Goal: Task Accomplishment & Management: Use online tool/utility

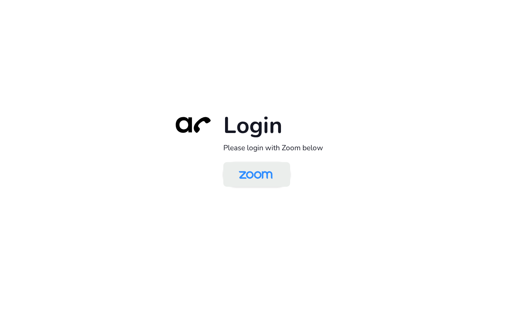
click at [264, 168] on img at bounding box center [255, 174] width 48 height 23
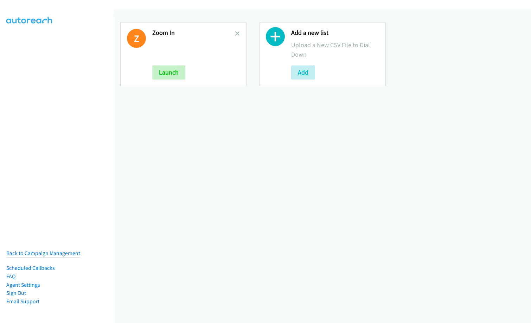
click at [233, 33] on h2 "Zoom In" at bounding box center [193, 33] width 83 height 8
click at [237, 32] on icon at bounding box center [237, 34] width 5 height 5
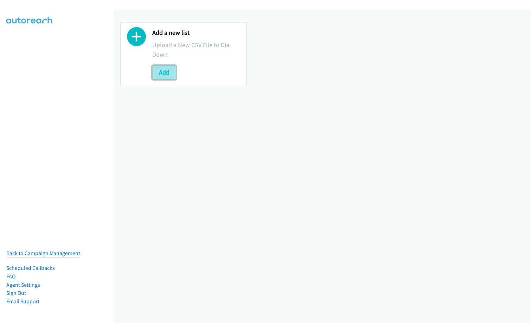
click at [164, 72] on button "Add" at bounding box center [164, 72] width 24 height 14
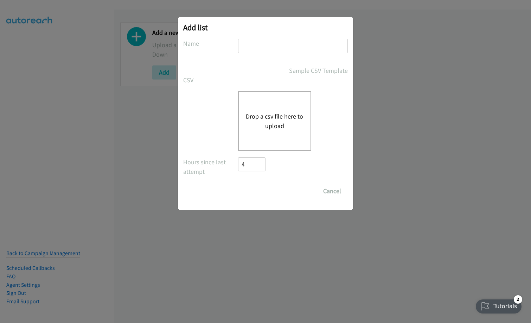
click at [272, 46] on input "text" at bounding box center [293, 46] width 110 height 14
type input "Infor SunSystems VN"
click at [284, 113] on button "Drop a csv file here to upload" at bounding box center [275, 120] width 58 height 19
click at [292, 119] on button "Drop a csv file here to upload" at bounding box center [275, 120] width 58 height 19
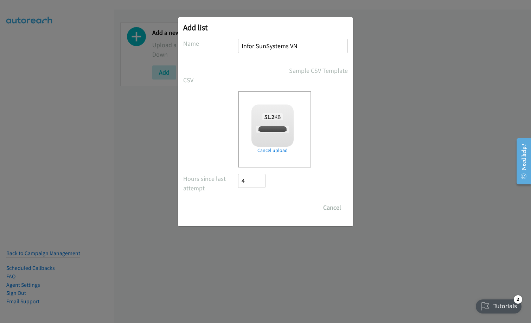
checkbox input "true"
click at [263, 208] on input "Save List" at bounding box center [256, 207] width 37 height 14
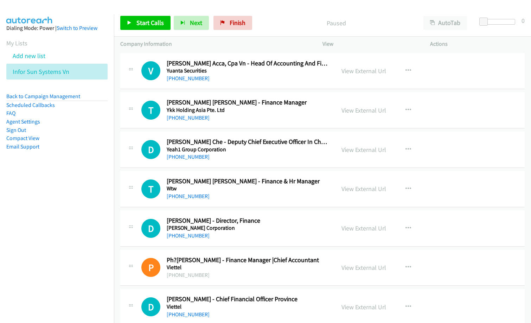
click at [20, 214] on nav "Dialing Mode: Power | Switch to Preview My Lists Add new list Infor Sun Systems…" at bounding box center [57, 175] width 114 height 323
click at [266, 21] on p "Paused" at bounding box center [335, 22] width 149 height 9
click at [268, 26] on p "Paused" at bounding box center [335, 22] width 149 height 9
click at [146, 22] on span "Start Calls" at bounding box center [149, 23] width 27 height 8
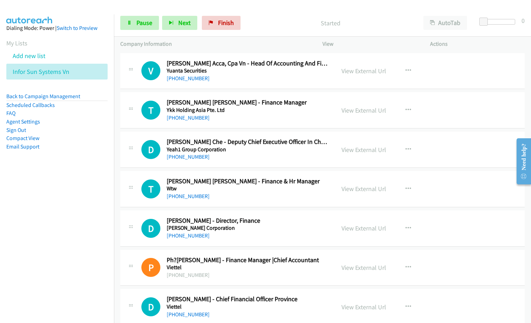
click at [265, 20] on p "Started" at bounding box center [330, 22] width 161 height 9
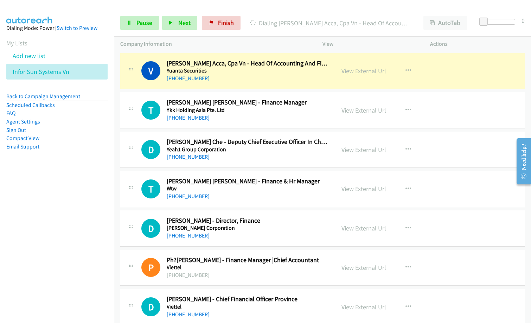
click at [266, 78] on div "[PHONE_NUMBER]" at bounding box center [248, 78] width 162 height 8
drag, startPoint x: 360, startPoint y: 71, endPoint x: 349, endPoint y: 94, distance: 24.8
click at [355, 70] on link "View External Url" at bounding box center [363, 71] width 45 height 8
click at [147, 27] on link "Pause" at bounding box center [139, 23] width 39 height 14
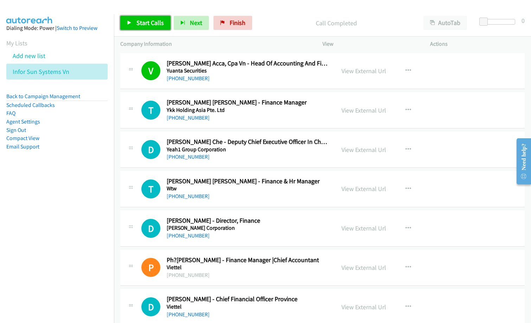
click at [151, 24] on span "Start Calls" at bounding box center [149, 23] width 27 height 8
click at [265, 26] on p "Started" at bounding box center [330, 22] width 161 height 9
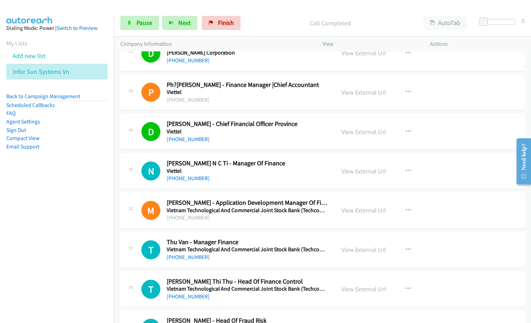
scroll to position [176, 0]
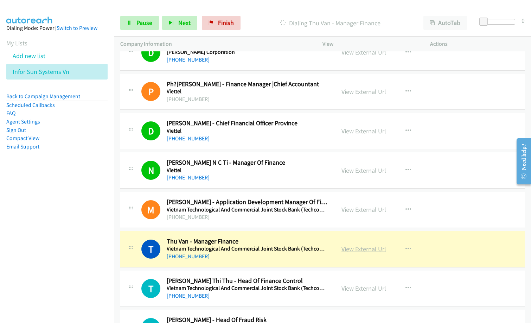
click at [369, 249] on link "View External Url" at bounding box center [363, 249] width 45 height 8
click at [136, 26] on span "Pause" at bounding box center [144, 23] width 16 height 8
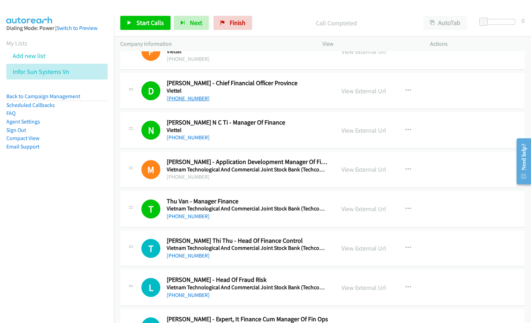
scroll to position [246, 0]
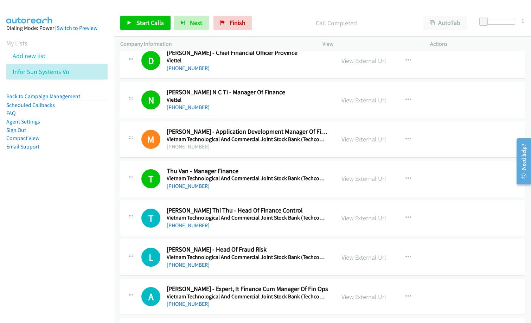
click at [132, 15] on div "Start Calls Pause Next Finish Call Completed AutoTab AutoTab 0" at bounding box center [322, 22] width 417 height 27
click at [135, 20] on link "Start Calls" at bounding box center [145, 23] width 50 height 14
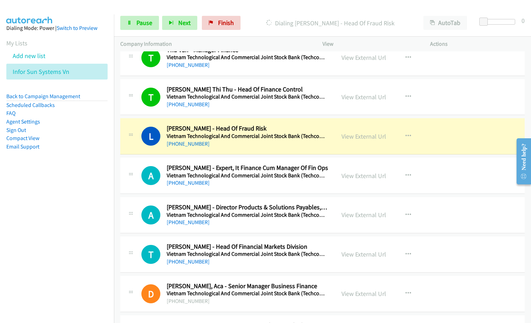
scroll to position [386, 0]
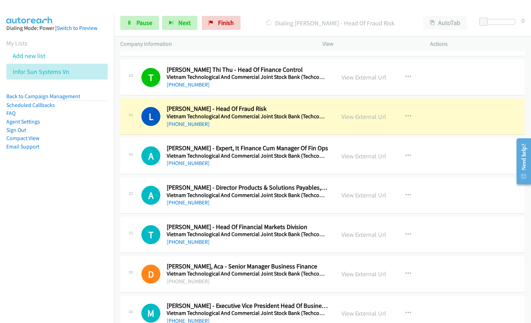
click at [78, 238] on nav "Dialing Mode: Power | Switch to Preview My Lists Add new list Infor Sun Systems…" at bounding box center [57, 175] width 114 height 323
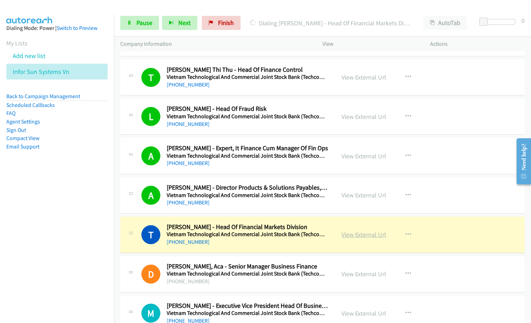
click at [360, 234] on link "View External Url" at bounding box center [363, 234] width 45 height 8
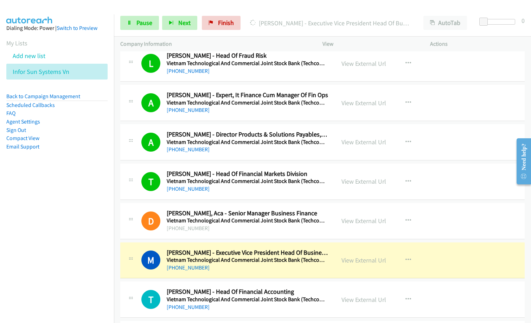
scroll to position [492, 0]
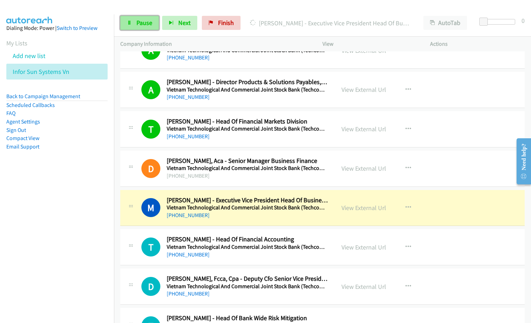
click at [146, 23] on span "Pause" at bounding box center [144, 23] width 16 height 8
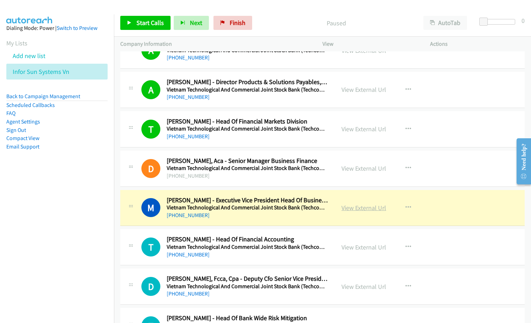
click at [354, 206] on link "View External Url" at bounding box center [363, 207] width 45 height 8
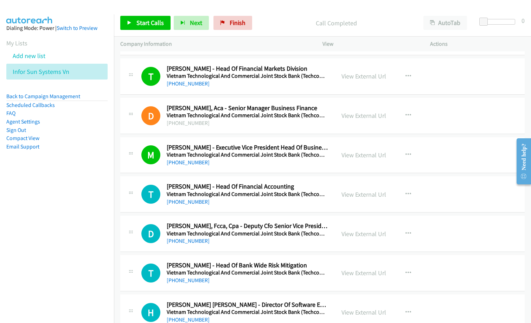
scroll to position [597, 0]
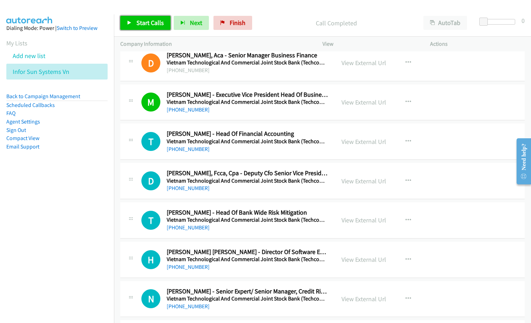
click at [141, 21] on span "Start Calls" at bounding box center [149, 23] width 27 height 8
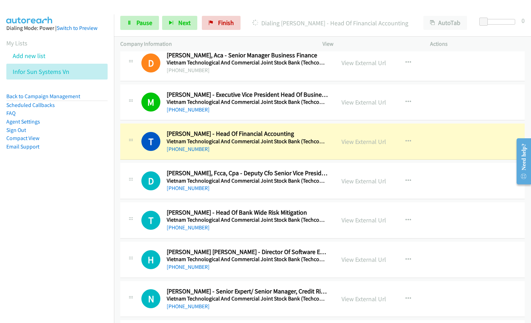
click at [368, 141] on link "View External Url" at bounding box center [363, 141] width 45 height 8
click at [79, 208] on nav "Dialing Mode: Power | Switch to Preview My Lists Add new list Infor Sun Systems…" at bounding box center [57, 175] width 114 height 323
click at [135, 24] on link "Pause" at bounding box center [139, 23] width 39 height 14
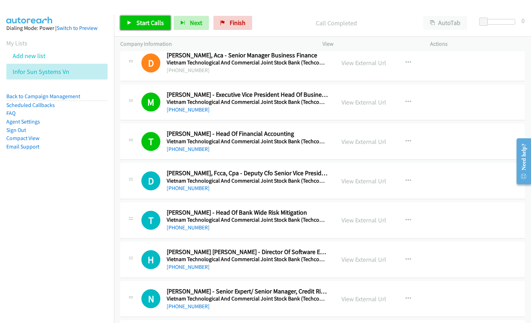
click at [153, 25] on span "Start Calls" at bounding box center [149, 23] width 27 height 8
click at [276, 20] on p "Started" at bounding box center [330, 22] width 161 height 9
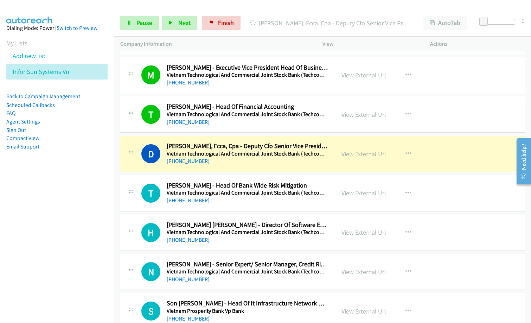
scroll to position [632, 0]
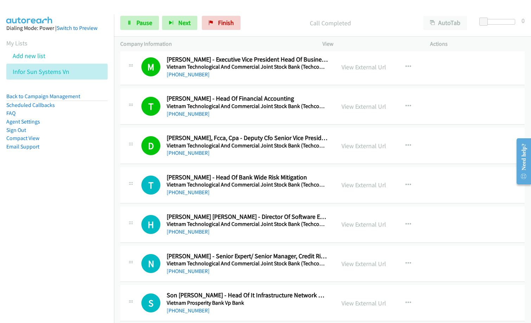
click at [254, 198] on div "T Callback Scheduled [PERSON_NAME] - Head Of Bank Wide Risk Mitigation Vietnam …" at bounding box center [322, 185] width 404 height 36
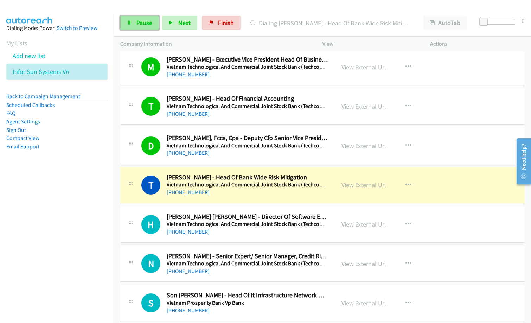
click at [141, 22] on span "Pause" at bounding box center [144, 23] width 16 height 8
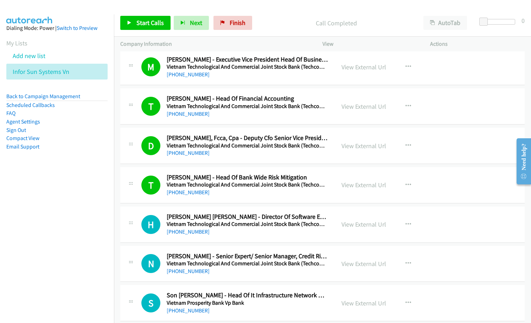
scroll to position [738, 0]
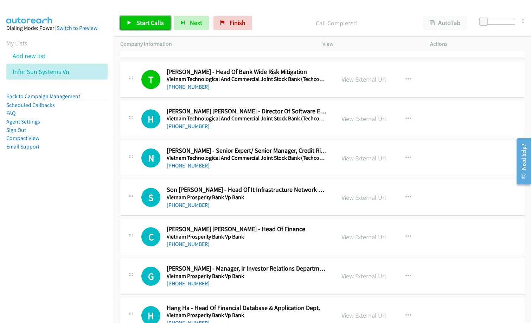
click at [151, 22] on span "Start Calls" at bounding box center [149, 23] width 27 height 8
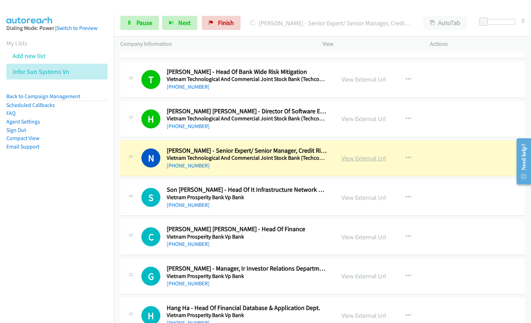
click at [361, 158] on link "View External Url" at bounding box center [363, 158] width 45 height 8
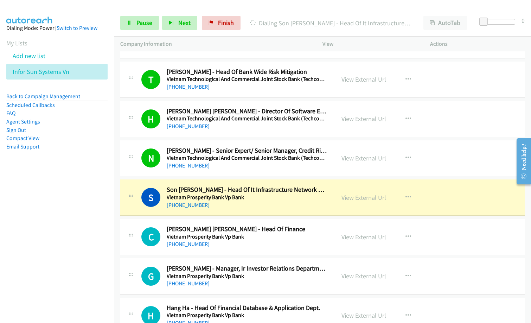
click at [88, 232] on nav "Dialing Mode: Power | Switch to Preview My Lists Add new list Infor Sun Systems…" at bounding box center [57, 175] width 114 height 323
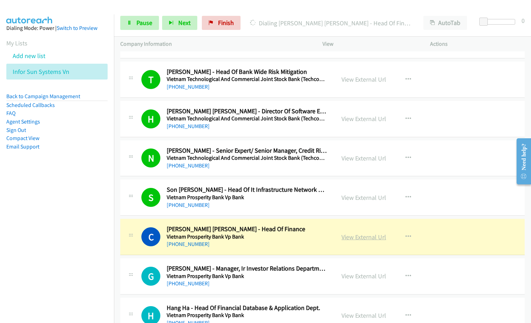
click at [359, 237] on link "View External Url" at bounding box center [363, 237] width 45 height 8
click at [138, 22] on span "Pause" at bounding box center [144, 23] width 16 height 8
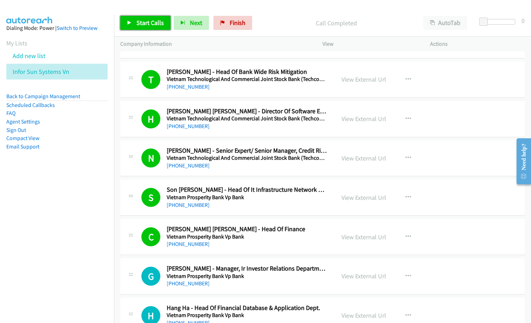
click at [144, 17] on link "Start Calls" at bounding box center [145, 23] width 50 height 14
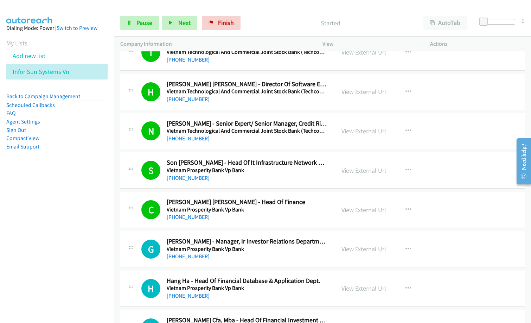
scroll to position [773, 0]
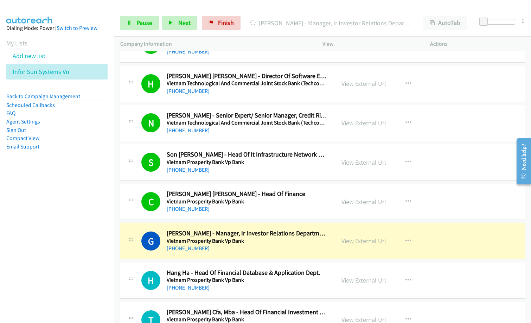
click at [273, 17] on div "[PERSON_NAME] - Manager, Ir Investor Relations Department Financial" at bounding box center [329, 23] width 173 height 14
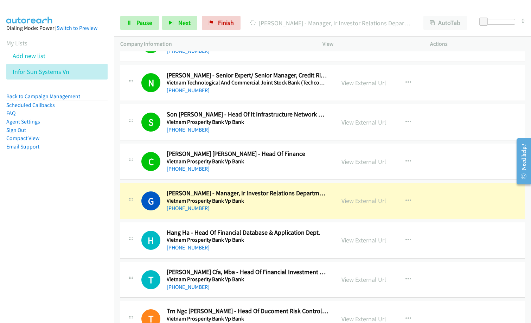
scroll to position [878, 0]
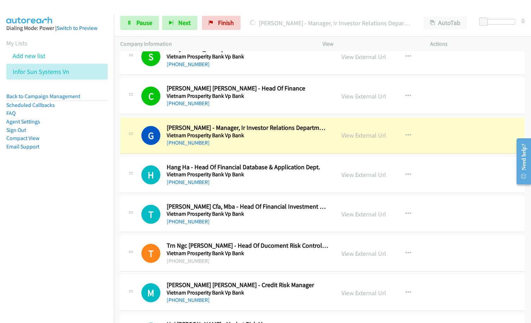
click at [74, 223] on nav "Dialing Mode: Power | Switch to Preview My Lists Add new list Infor Sun Systems…" at bounding box center [57, 175] width 114 height 323
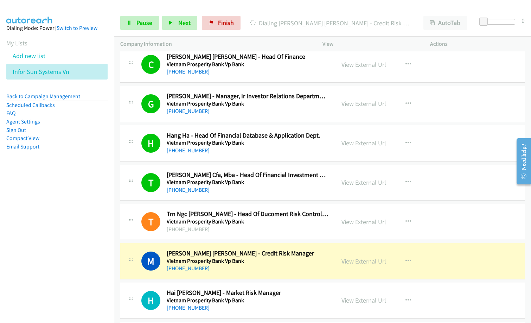
scroll to position [949, 0]
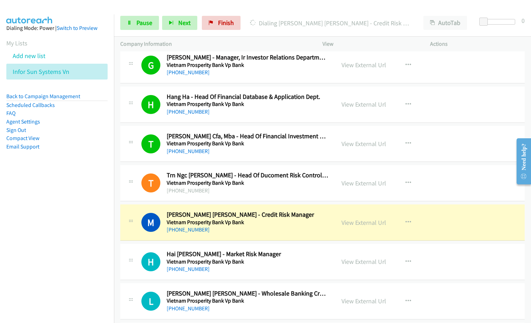
click at [280, 235] on div "M Callback Scheduled [PERSON_NAME] [PERSON_NAME] - Credit Risk Manager Vietnam …" at bounding box center [322, 222] width 404 height 36
click at [364, 220] on link "View External Url" at bounding box center [363, 222] width 45 height 8
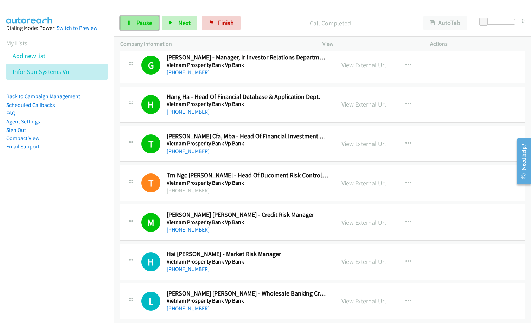
click at [142, 21] on span "Pause" at bounding box center [144, 23] width 16 height 8
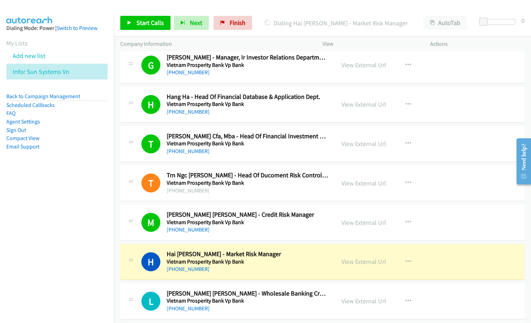
click at [278, 228] on div "[PHONE_NUMBER]" at bounding box center [248, 229] width 162 height 8
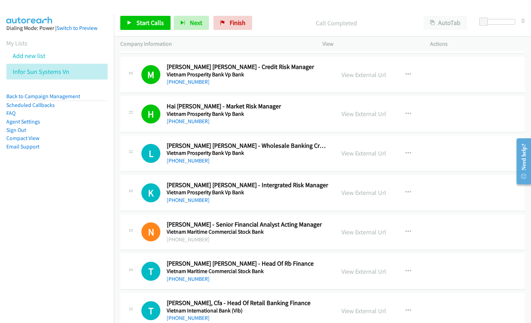
scroll to position [1089, 0]
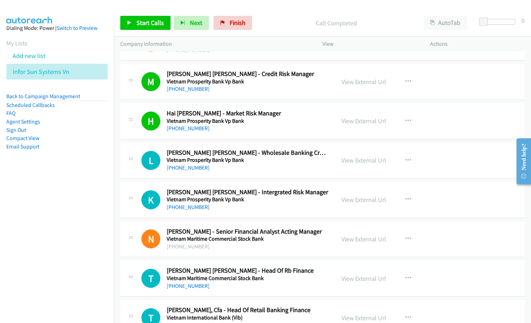
click at [277, 21] on p "Call Completed" at bounding box center [335, 22] width 149 height 9
click at [143, 26] on span "Start Calls" at bounding box center [149, 23] width 27 height 8
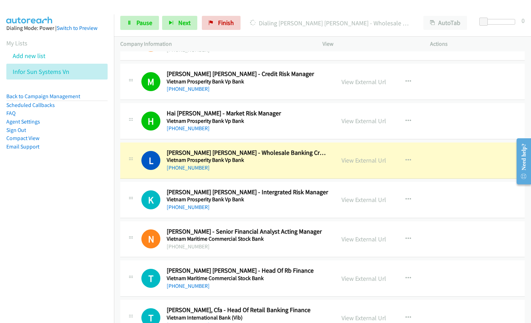
click at [253, 203] on div "[PHONE_NUMBER]" at bounding box center [248, 207] width 162 height 8
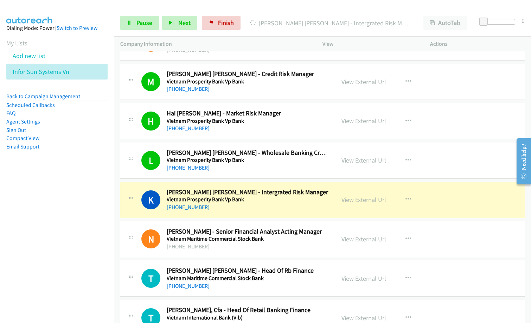
scroll to position [1159, 0]
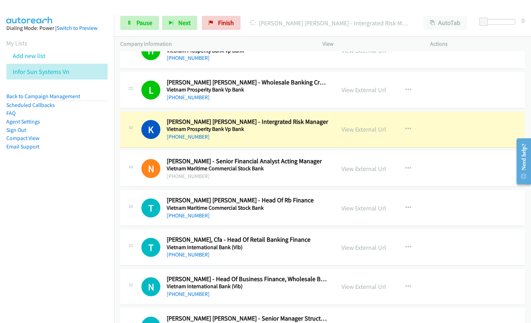
click at [51, 235] on nav "Dialing Mode: Power | Switch to Preview My Lists Add new list Infor Sun Systems…" at bounding box center [57, 175] width 114 height 323
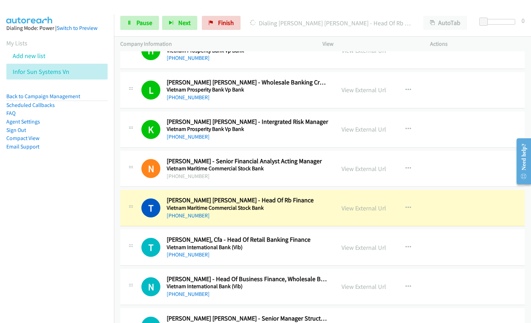
click at [67, 228] on nav "Dialing Mode: Power | Switch to Preview My Lists Add new list Infor Sun Systems…" at bounding box center [57, 175] width 114 height 323
click at [367, 128] on link "View External Url" at bounding box center [363, 129] width 45 height 8
click at [151, 22] on span "Pause" at bounding box center [144, 23] width 16 height 8
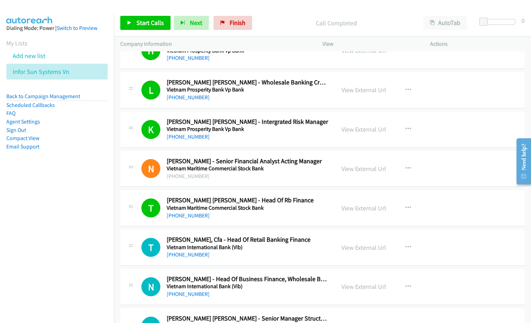
click at [274, 16] on div "Call Completed" at bounding box center [336, 23] width 162 height 14
click at [144, 24] on span "Start Calls" at bounding box center [149, 23] width 27 height 8
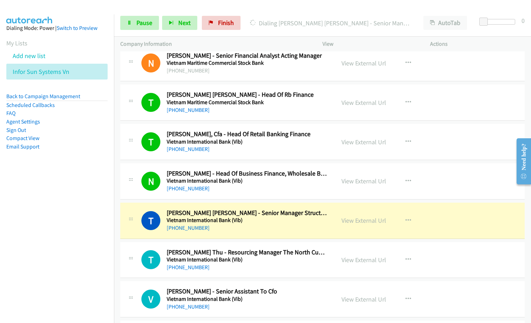
scroll to position [1335, 0]
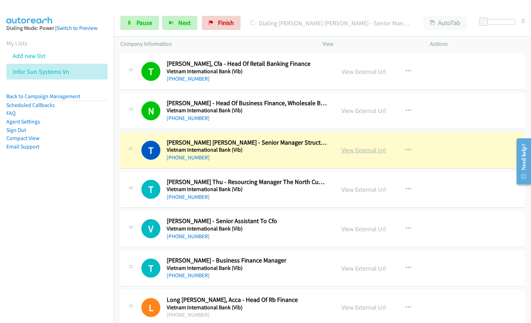
click at [354, 152] on link "View External Url" at bounding box center [363, 150] width 45 height 8
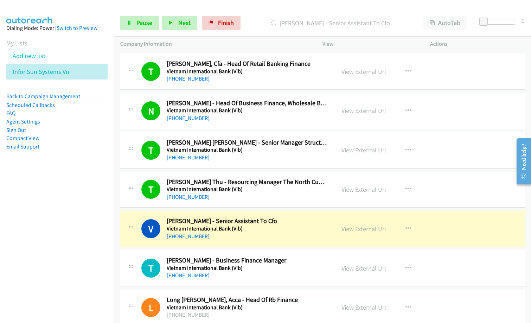
click at [300, 240] on div "[PHONE_NUMBER]" at bounding box center [248, 236] width 162 height 8
click at [279, 223] on h2 "[PERSON_NAME] - Senior Assistant To Cfo" at bounding box center [248, 221] width 162 height 8
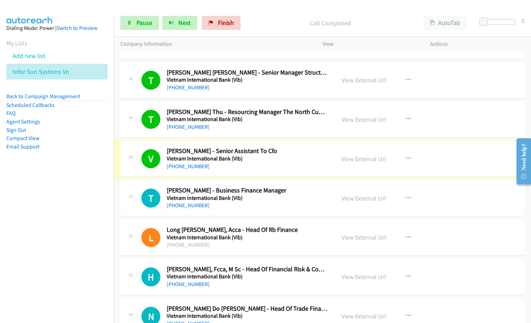
scroll to position [1405, 0]
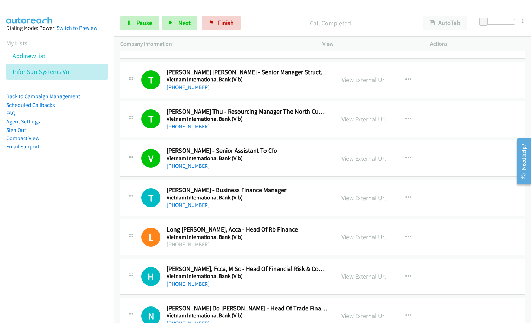
click at [274, 39] on div "Company Information" at bounding box center [215, 44] width 202 height 15
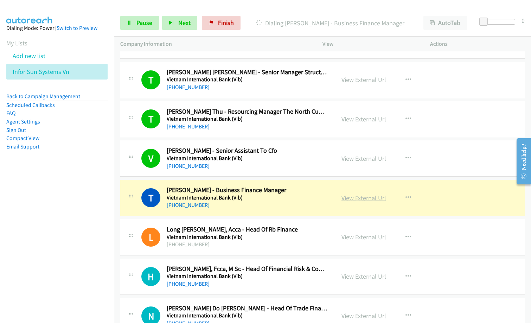
click at [361, 197] on link "View External Url" at bounding box center [363, 198] width 45 height 8
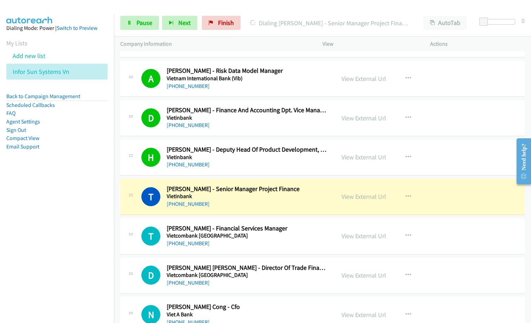
scroll to position [1686, 0]
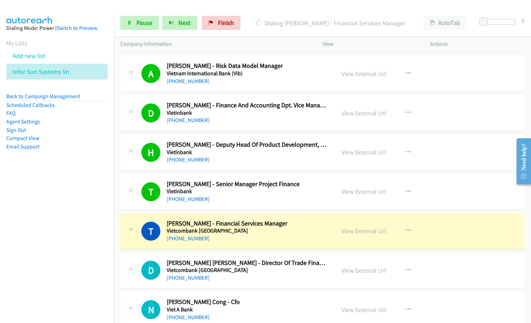
click at [297, 239] on div "[PHONE_NUMBER]" at bounding box center [248, 238] width 162 height 8
click at [370, 234] on link "View External Url" at bounding box center [363, 231] width 45 height 8
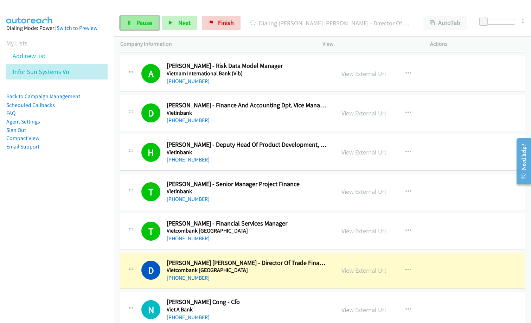
click at [145, 23] on span "Pause" at bounding box center [144, 23] width 16 height 8
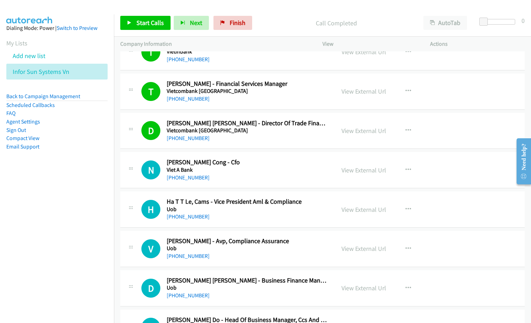
scroll to position [1827, 0]
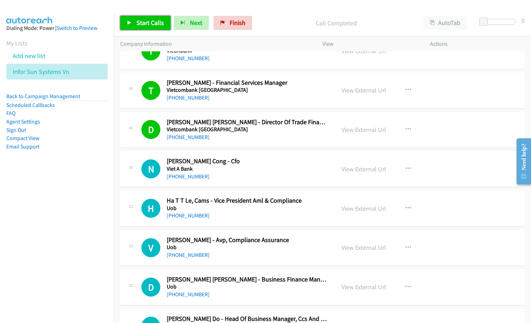
click at [146, 22] on span "Start Calls" at bounding box center [149, 23] width 27 height 8
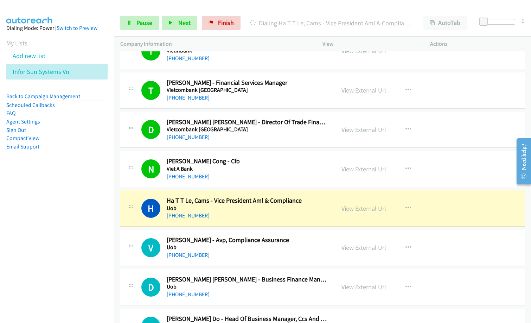
scroll to position [1862, 0]
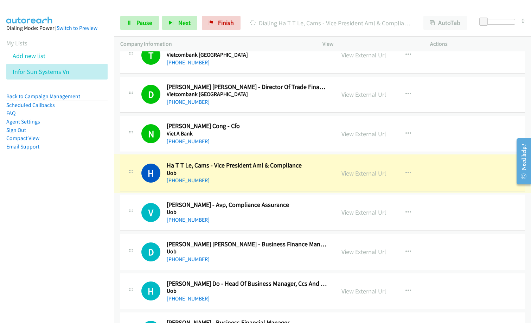
click at [371, 174] on link "View External Url" at bounding box center [363, 173] width 45 height 8
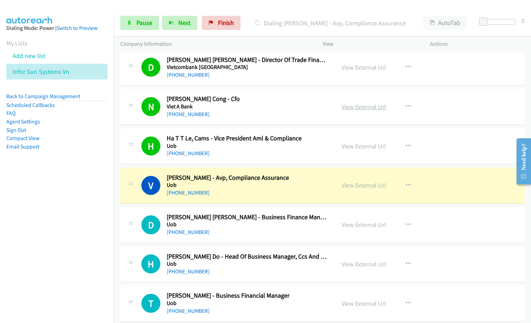
scroll to position [1897, 0]
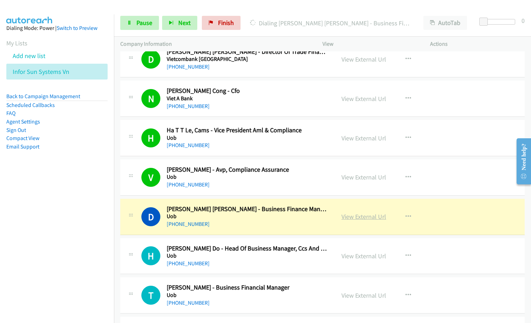
click at [369, 219] on link "View External Url" at bounding box center [363, 216] width 45 height 8
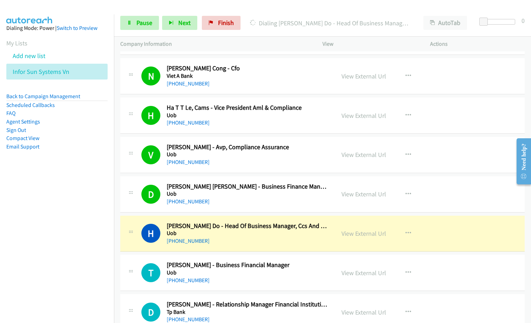
scroll to position [1932, 0]
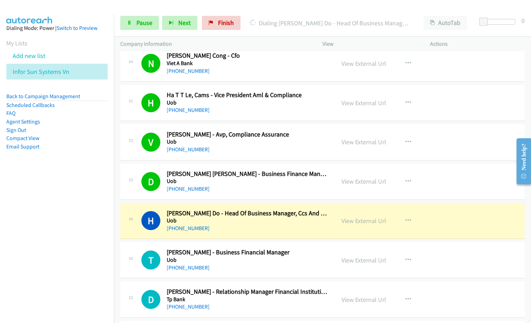
click at [254, 227] on div "[PHONE_NUMBER]" at bounding box center [248, 228] width 162 height 8
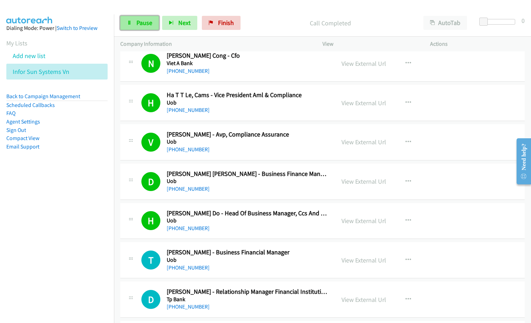
click at [143, 24] on span "Pause" at bounding box center [144, 23] width 16 height 8
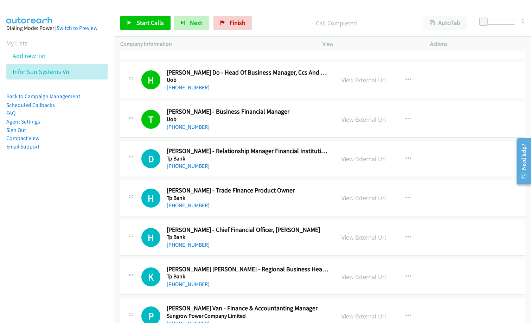
scroll to position [2108, 0]
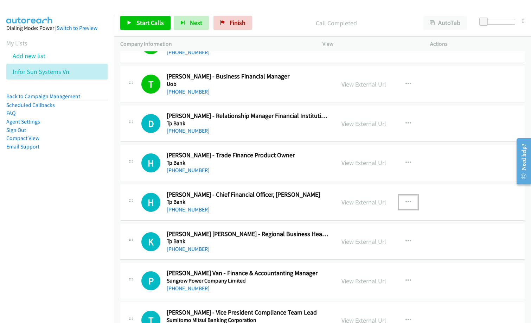
click at [407, 199] on icon "button" at bounding box center [408, 202] width 6 height 6
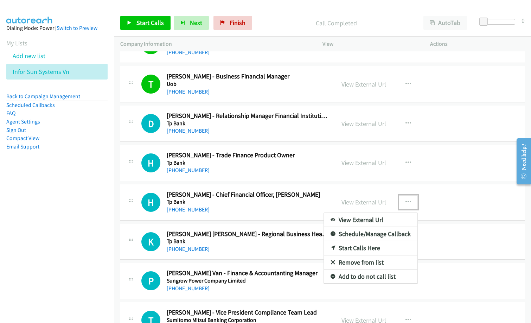
click at [341, 249] on link "Start Calls Here" at bounding box center [370, 248] width 93 height 14
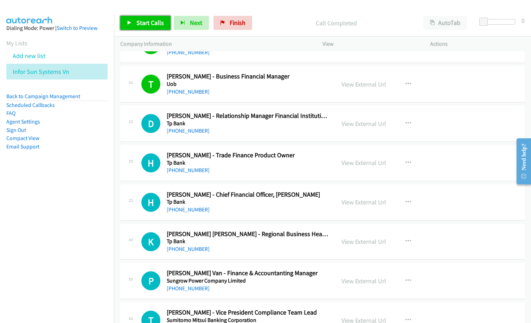
click at [145, 20] on span "Start Calls" at bounding box center [149, 23] width 27 height 8
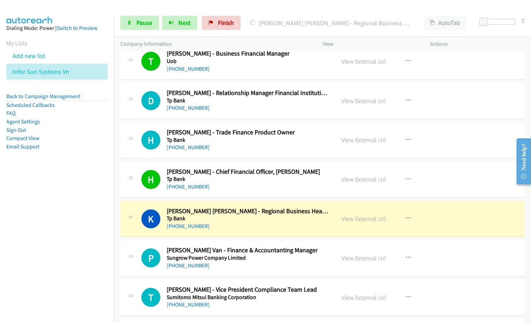
scroll to position [2143, 0]
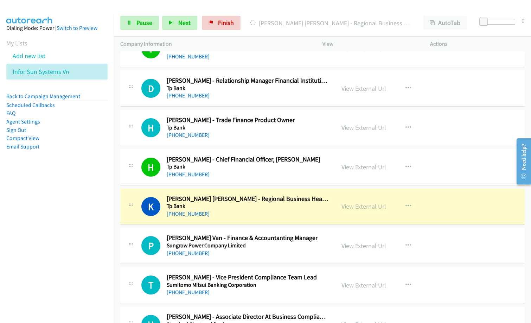
click at [249, 210] on div "[PHONE_NUMBER]" at bounding box center [248, 213] width 162 height 8
click at [361, 205] on link "View External Url" at bounding box center [363, 206] width 45 height 8
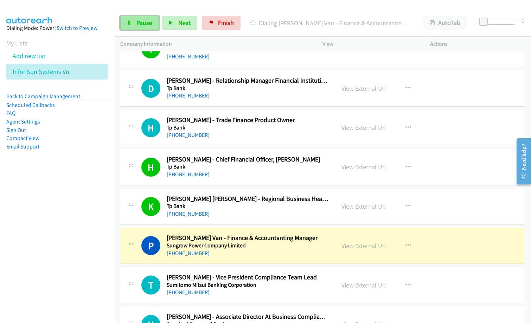
click at [133, 20] on link "Pause" at bounding box center [139, 23] width 39 height 14
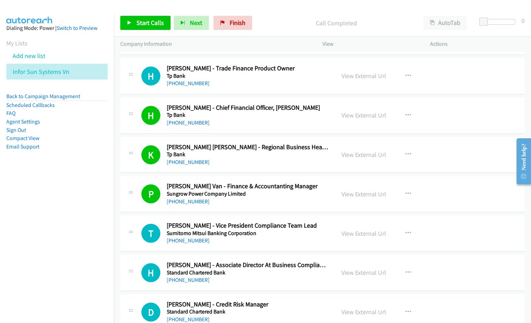
scroll to position [2249, 0]
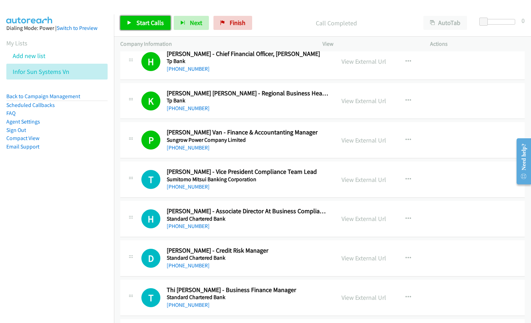
click at [140, 24] on span "Start Calls" at bounding box center [149, 23] width 27 height 8
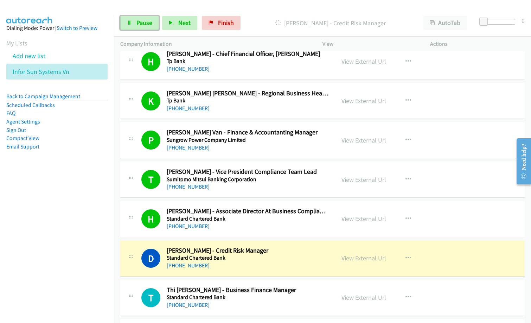
drag, startPoint x: 137, startPoint y: 20, endPoint x: 161, endPoint y: 29, distance: 25.6
click at [137, 20] on span "Pause" at bounding box center [144, 23] width 16 height 8
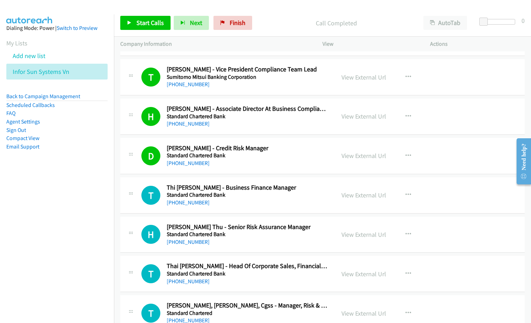
scroll to position [2354, 0]
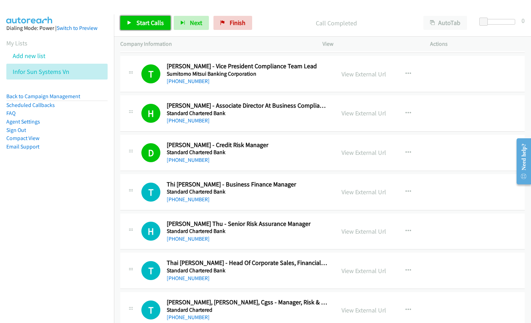
click at [154, 26] on span "Start Calls" at bounding box center [149, 23] width 27 height 8
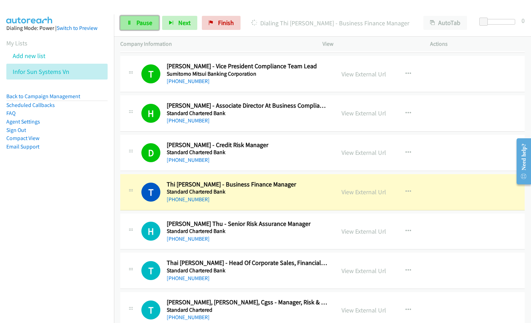
click at [150, 23] on span "Pause" at bounding box center [144, 23] width 16 height 8
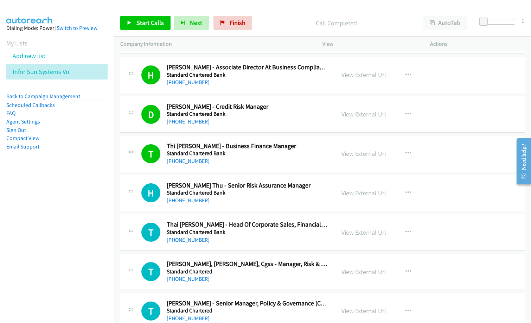
scroll to position [2424, 0]
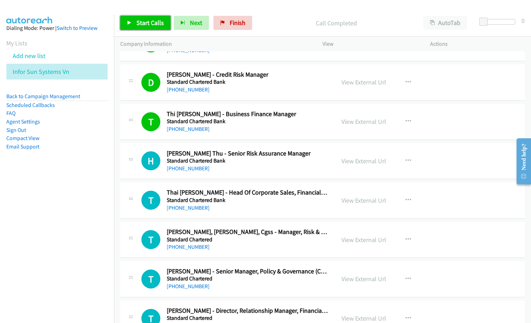
click at [148, 26] on span "Start Calls" at bounding box center [149, 23] width 27 height 8
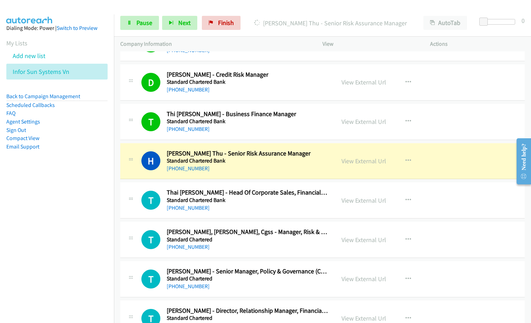
click at [63, 213] on nav "Dialing Mode: Power | Switch to Preview My Lists Add new list Infor Sun Systems…" at bounding box center [57, 175] width 114 height 323
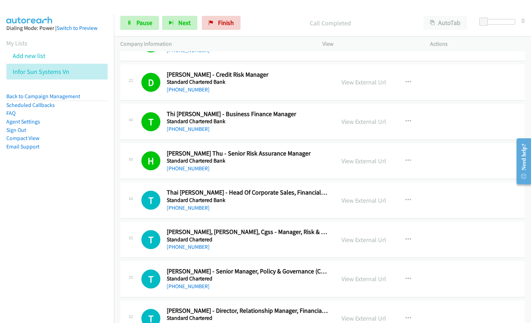
click at [263, 208] on div "[PHONE_NUMBER]" at bounding box center [248, 207] width 162 height 8
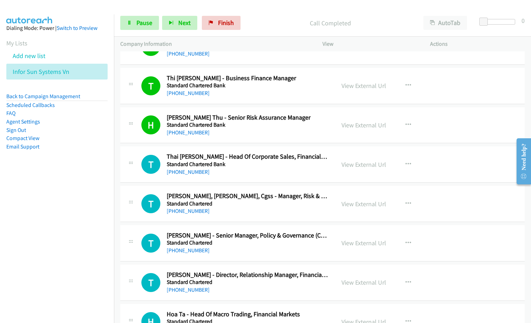
scroll to position [2494, 0]
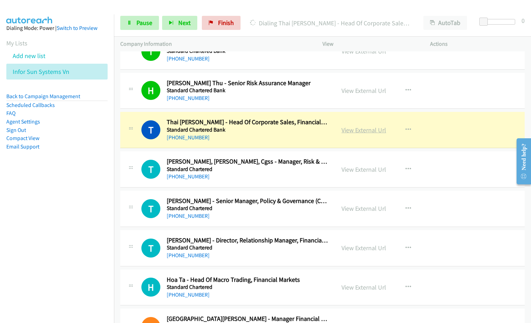
click at [349, 130] on link "View External Url" at bounding box center [363, 130] width 45 height 8
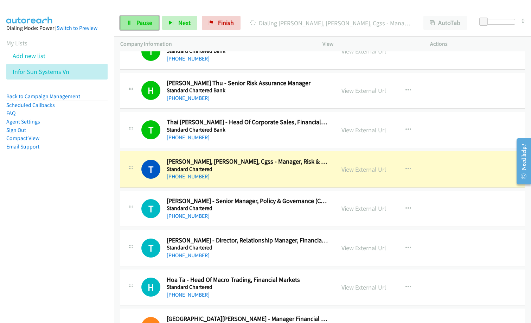
drag, startPoint x: 146, startPoint y: 22, endPoint x: 149, endPoint y: 27, distance: 5.6
click at [146, 22] on span "Pause" at bounding box center [144, 23] width 16 height 8
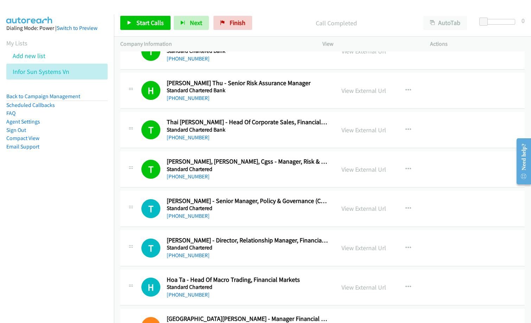
scroll to position [2530, 0]
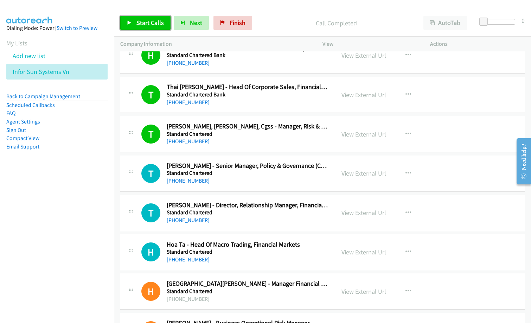
click at [148, 19] on span "Start Calls" at bounding box center [149, 23] width 27 height 8
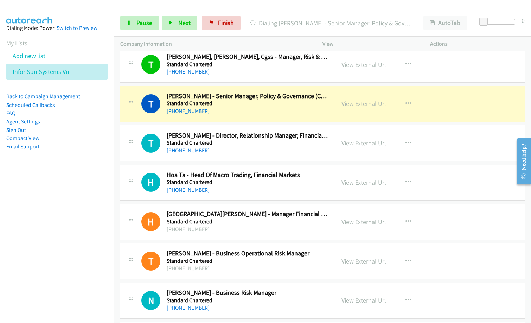
scroll to position [2600, 0]
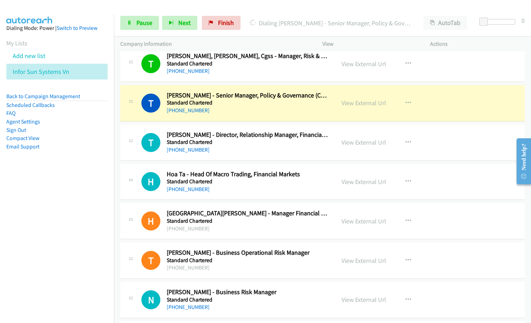
click at [250, 151] on div "[PHONE_NUMBER]" at bounding box center [248, 149] width 162 height 8
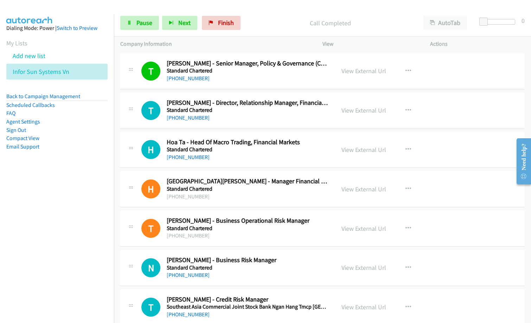
scroll to position [2670, 0]
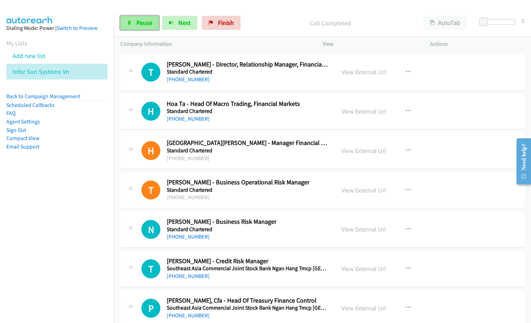
click at [136, 23] on span "Pause" at bounding box center [144, 23] width 16 height 8
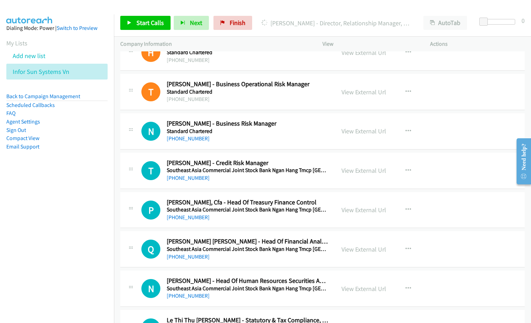
scroll to position [2776, 0]
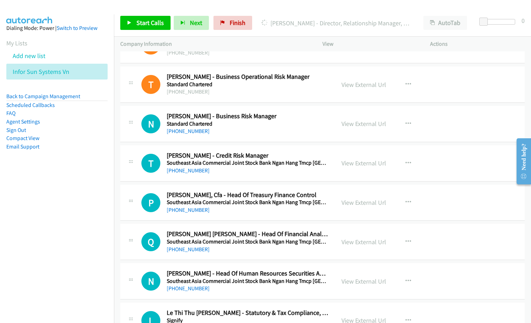
drag, startPoint x: 242, startPoint y: 143, endPoint x: 317, endPoint y: 134, distance: 76.1
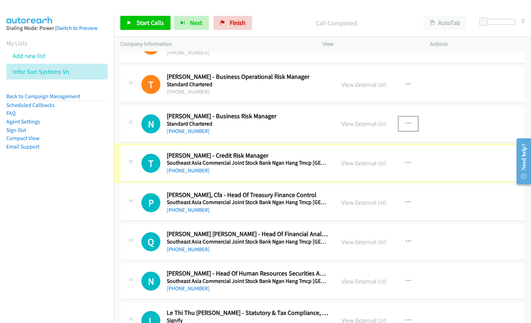
click at [400, 121] on button "button" at bounding box center [407, 124] width 19 height 14
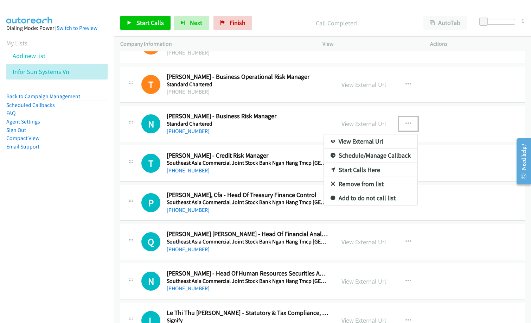
click at [349, 172] on link "Start Calls Here" at bounding box center [370, 170] width 93 height 14
click at [349, 172] on div "View External Url View External Url Schedule/Manage Callback Start Calls Here R…" at bounding box center [392, 162] width 114 height 23
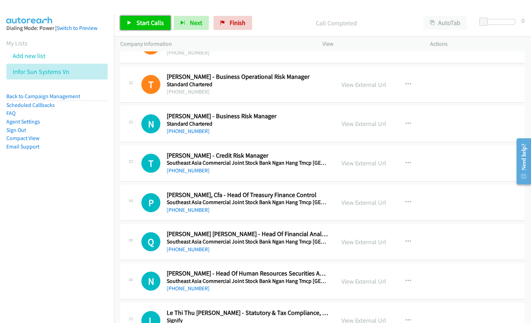
click at [151, 22] on span "Start Calls" at bounding box center [149, 23] width 27 height 8
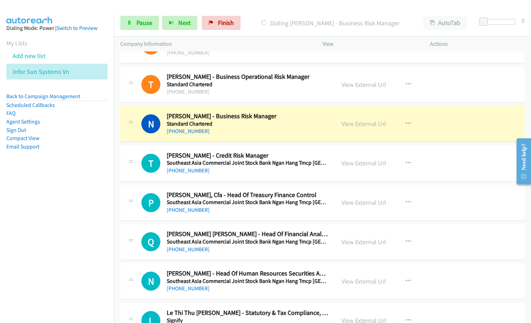
drag, startPoint x: 263, startPoint y: 101, endPoint x: 277, endPoint y: 96, distance: 15.3
click at [263, 101] on div "T Callback Scheduled [PERSON_NAME] - Business Operational Risk Manager Standard…" at bounding box center [322, 84] width 404 height 36
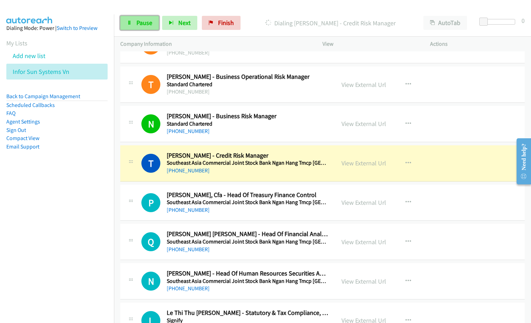
click at [154, 25] on link "Pause" at bounding box center [139, 23] width 39 height 14
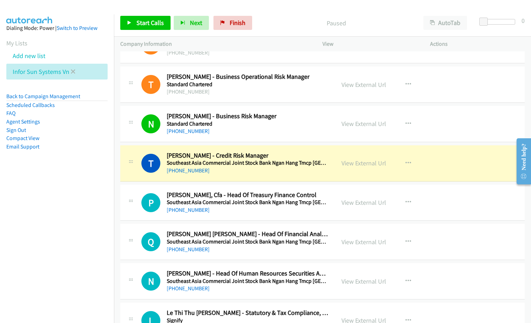
drag, startPoint x: 54, startPoint y: 225, endPoint x: 60, endPoint y: 77, distance: 148.4
click at [54, 224] on nav "Dialing Mode: Power | Switch to Preview My Lists Add new list Infor Sun Systems…" at bounding box center [57, 175] width 114 height 323
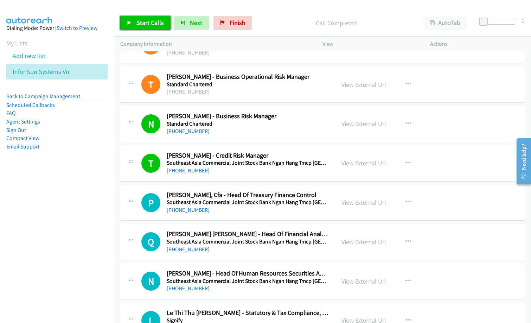
click at [155, 25] on span "Start Calls" at bounding box center [149, 23] width 27 height 8
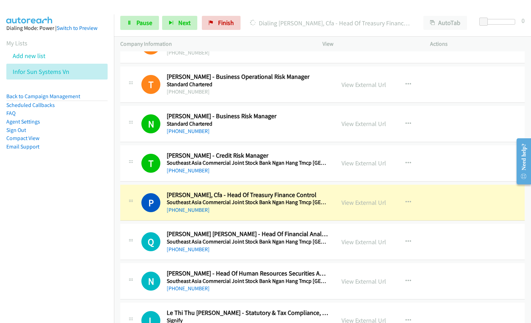
drag, startPoint x: 33, startPoint y: 265, endPoint x: 44, endPoint y: 265, distance: 10.5
click at [33, 265] on nav "Dialing Mode: Power | Switch to Preview My Lists Add new list Infor Sun Systems…" at bounding box center [57, 175] width 114 height 323
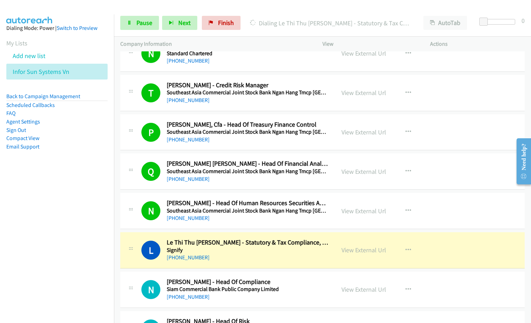
drag, startPoint x: 57, startPoint y: 210, endPoint x: 63, endPoint y: 209, distance: 5.8
click at [57, 210] on nav "Dialing Mode: Power | Switch to Preview My Lists Add new list Infor Sun Systems…" at bounding box center [57, 175] width 114 height 323
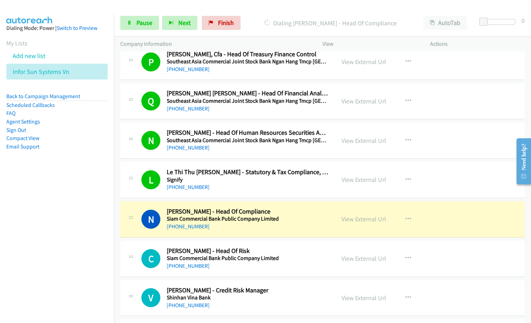
click at [59, 256] on nav "Dialing Mode: Power | Switch to Preview My Lists Add new list Infor Sun Systems…" at bounding box center [57, 175] width 114 height 323
click at [368, 217] on link "View External Url" at bounding box center [363, 219] width 45 height 8
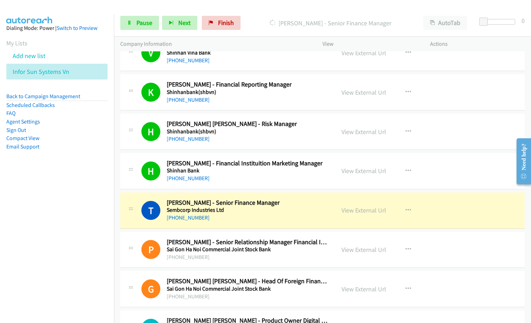
scroll to position [3162, 0]
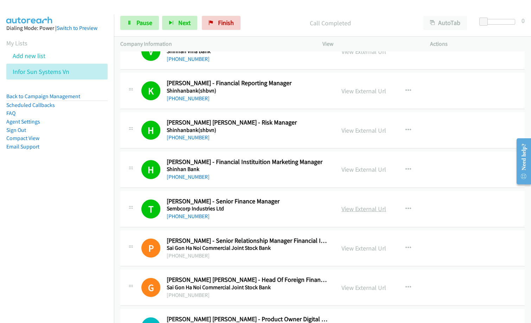
click at [362, 208] on link "View External Url" at bounding box center [363, 208] width 45 height 8
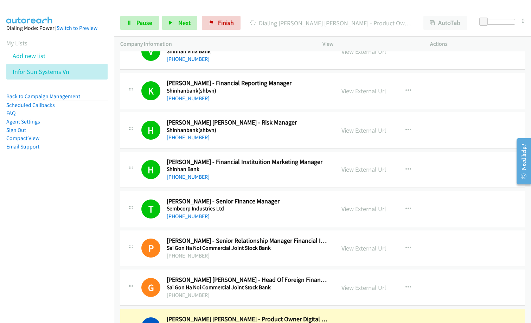
drag, startPoint x: 48, startPoint y: 233, endPoint x: 300, endPoint y: 210, distance: 252.2
click at [51, 233] on nav "Dialing Mode: Power | Switch to Preview My Lists Add new list Infor Sun Systems…" at bounding box center [57, 175] width 114 height 323
click at [364, 208] on link "View External Url" at bounding box center [363, 208] width 45 height 8
click at [147, 21] on span "Pause" at bounding box center [144, 23] width 16 height 8
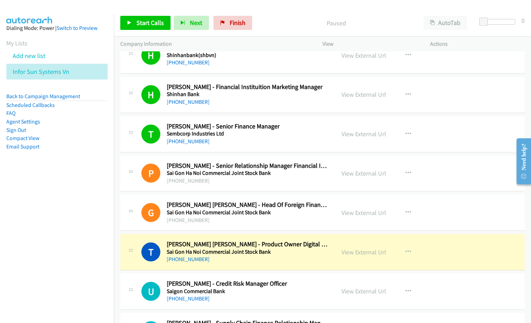
scroll to position [3267, 0]
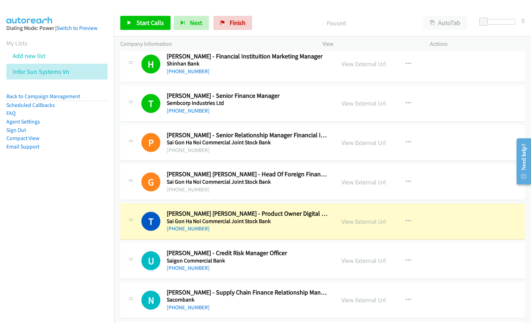
click at [243, 176] on h2 "[PERSON_NAME] [PERSON_NAME] - Head Of Foreign Financial Institutions" at bounding box center [248, 174] width 162 height 8
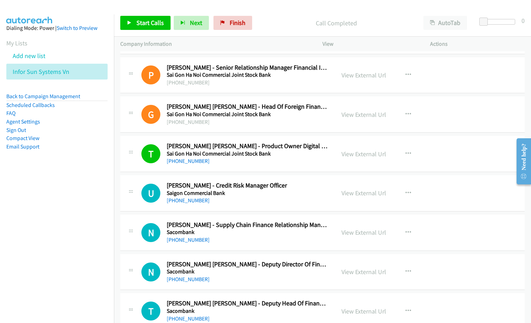
scroll to position [3338, 0]
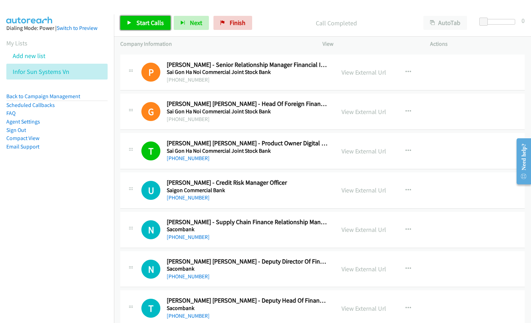
click at [162, 24] on span "Start Calls" at bounding box center [149, 23] width 27 height 8
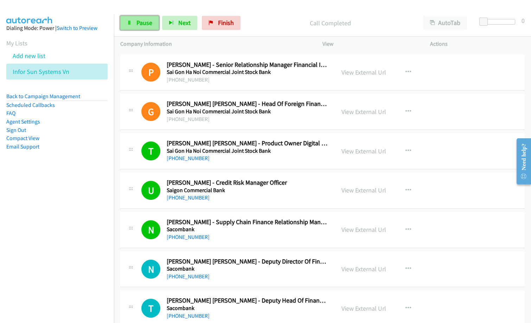
click at [142, 21] on span "Pause" at bounding box center [144, 23] width 16 height 8
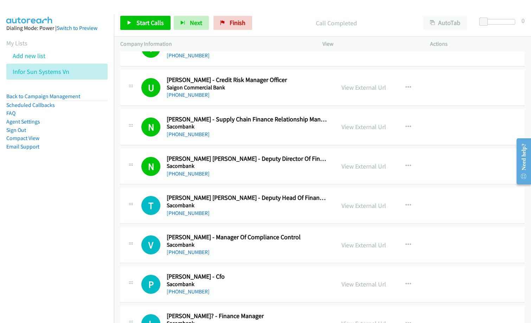
scroll to position [3443, 0]
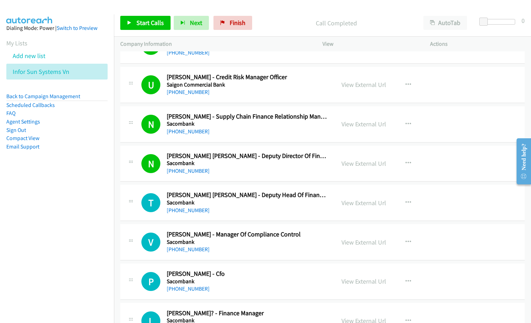
click at [72, 232] on nav "Dialing Mode: Power | Switch to Preview My Lists Add new list Infor Sun Systems…" at bounding box center [57, 175] width 114 height 323
click at [156, 21] on span "Start Calls" at bounding box center [149, 23] width 27 height 8
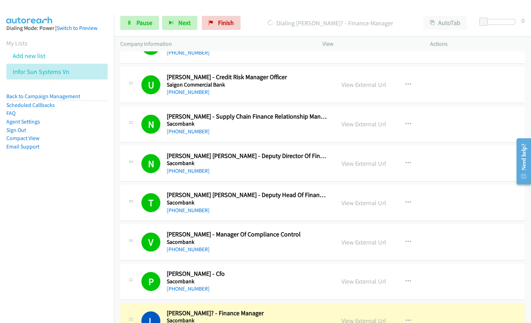
click at [298, 243] on h5 "Sacombank" at bounding box center [248, 241] width 162 height 7
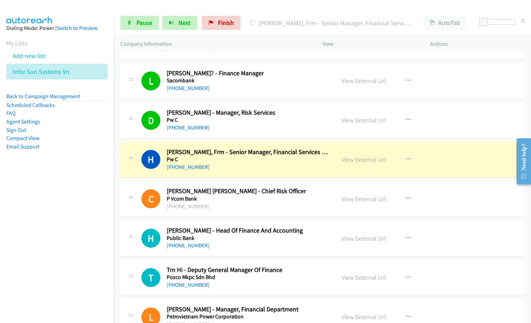
scroll to position [3689, 0]
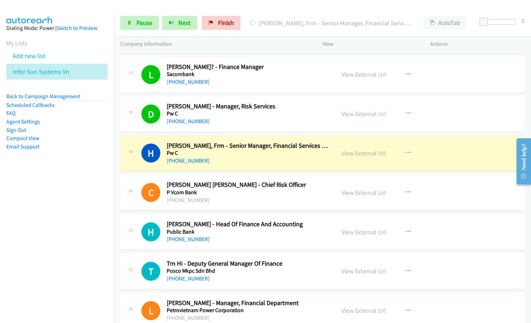
click at [228, 161] on div "[PHONE_NUMBER]" at bounding box center [248, 160] width 162 height 8
click at [360, 154] on link "View External Url" at bounding box center [363, 153] width 45 height 8
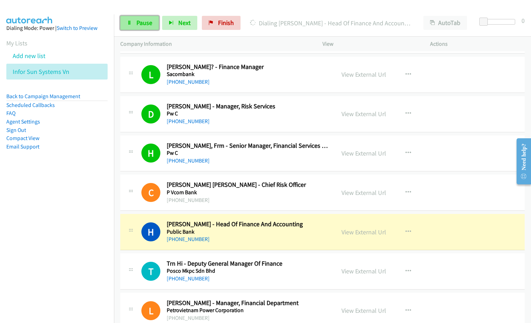
click at [142, 24] on span "Pause" at bounding box center [144, 23] width 16 height 8
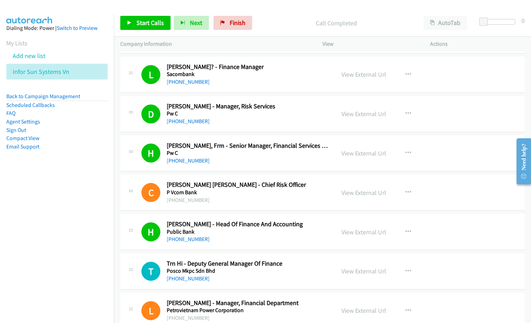
drag, startPoint x: 270, startPoint y: 18, endPoint x: 357, endPoint y: 0, distance: 89.2
click at [273, 18] on div "Call Completed" at bounding box center [336, 23] width 162 height 14
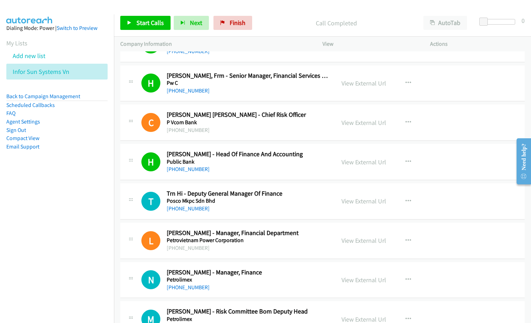
scroll to position [3759, 0]
click at [366, 161] on link "View External Url" at bounding box center [363, 161] width 45 height 8
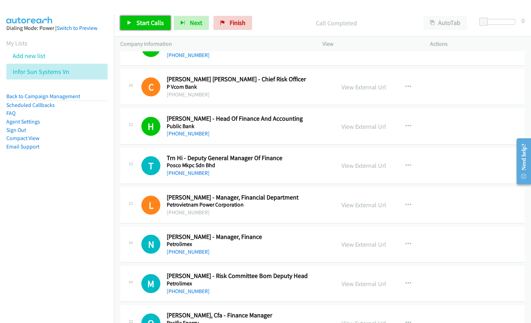
click at [155, 26] on span "Start Calls" at bounding box center [149, 23] width 27 height 8
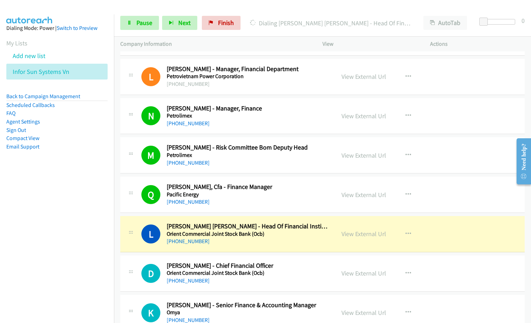
scroll to position [3935, 0]
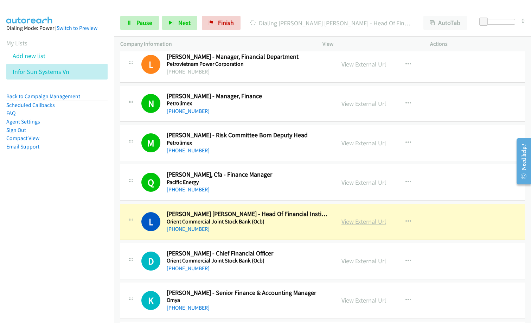
click at [371, 221] on link "View External Url" at bounding box center [363, 221] width 45 height 8
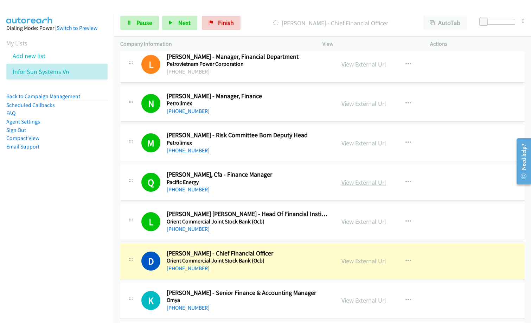
scroll to position [4005, 0]
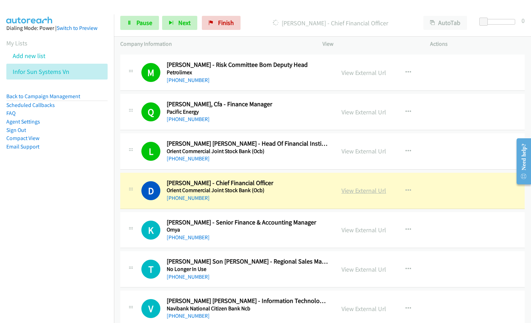
click at [359, 188] on link "View External Url" at bounding box center [363, 190] width 45 height 8
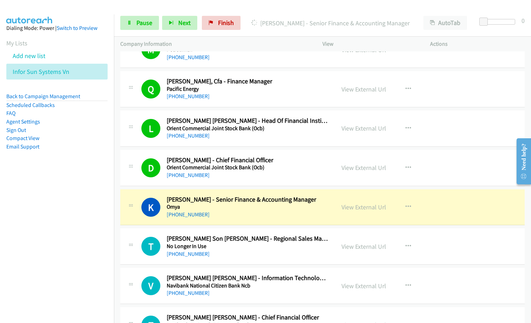
scroll to position [4040, 0]
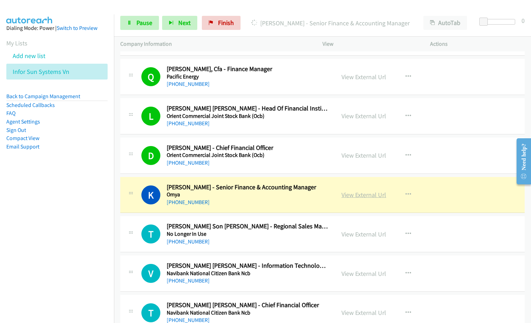
click at [362, 197] on link "View External Url" at bounding box center [363, 194] width 45 height 8
click at [139, 20] on span "Pause" at bounding box center [144, 23] width 16 height 8
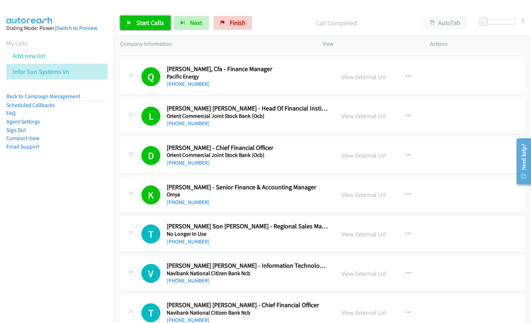
click at [136, 28] on link "Start Calls" at bounding box center [145, 23] width 50 height 14
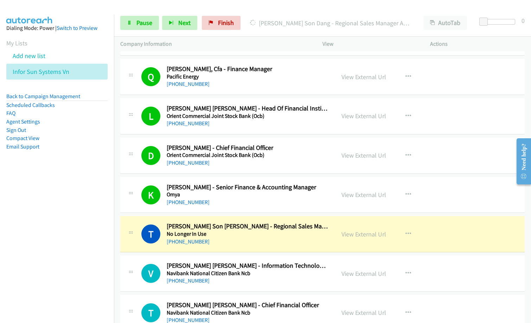
click at [56, 252] on nav "Dialing Mode: Power | Switch to Preview My Lists Add new list Infor Sun Systems…" at bounding box center [57, 175] width 114 height 323
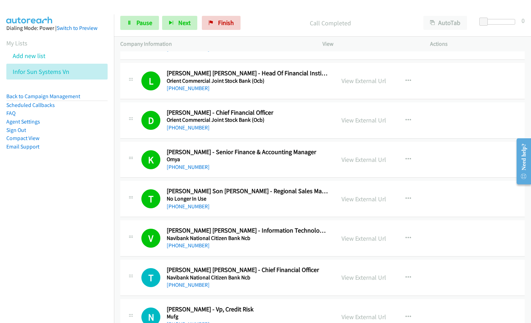
click at [255, 27] on p "Call Completed" at bounding box center [330, 22] width 161 height 9
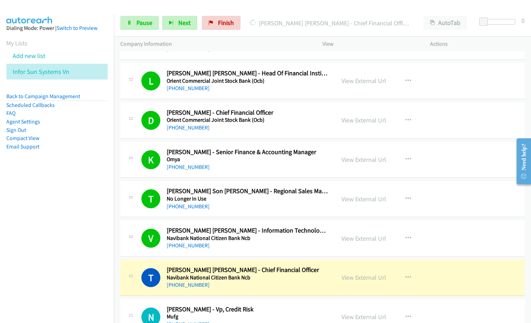
click at [264, 18] on p "[PERSON_NAME] [PERSON_NAME] - Chief Financial Officer" at bounding box center [330, 22] width 161 height 9
click at [271, 14] on div "Start Calls Pause Next Finish [PERSON_NAME] [PERSON_NAME] - Chief Financial Off…" at bounding box center [322, 22] width 417 height 27
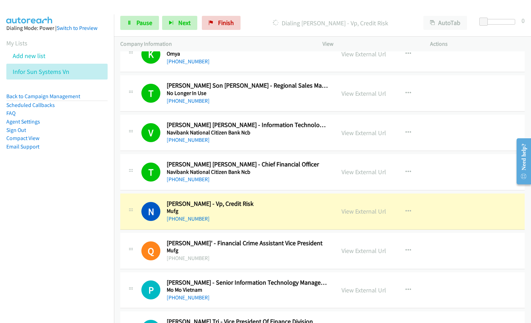
scroll to position [4286, 0]
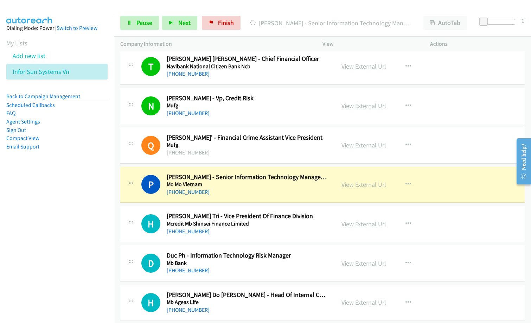
click at [57, 254] on nav "Dialing Mode: Power | Switch to Preview My Lists Add new list Infor Sun Systems…" at bounding box center [57, 175] width 114 height 323
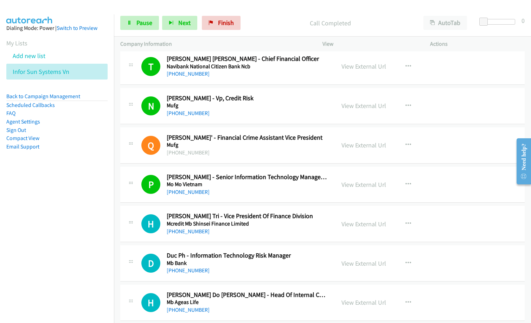
click at [85, 240] on nav "Dialing Mode: Power | Switch to Preview My Lists Add new list Infor Sun Systems…" at bounding box center [57, 175] width 114 height 323
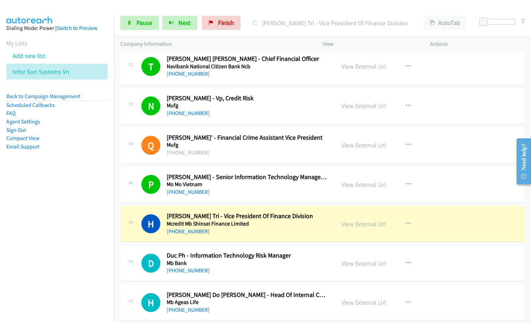
click at [11, 170] on aside "Dialing Mode: Power | Switch to Preview My Lists Add new list Infor Sun Systems…" at bounding box center [57, 98] width 114 height 168
click at [363, 226] on link "View External Url" at bounding box center [363, 224] width 45 height 8
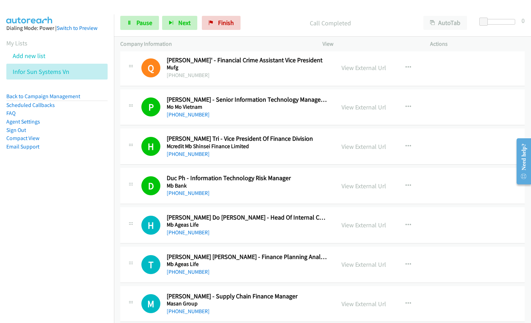
scroll to position [4392, 0]
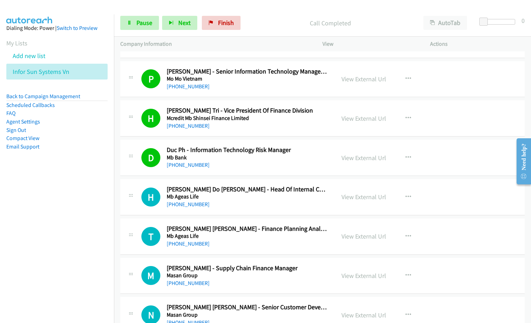
click at [68, 233] on nav "Dialing Mode: Power | Switch to Preview My Lists Add new list Infor Sun Systems…" at bounding box center [57, 175] width 114 height 323
click at [47, 267] on nav "Dialing Mode: Power | Switch to Preview My Lists Add new list Infor Sun Systems…" at bounding box center [57, 175] width 114 height 323
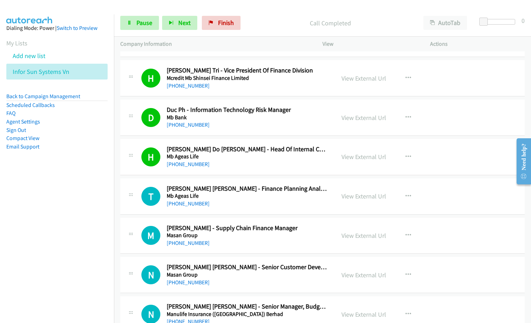
scroll to position [4462, 0]
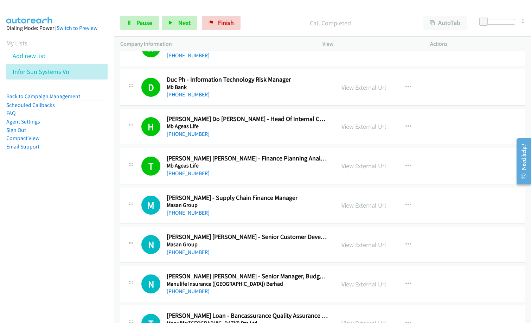
click at [457, 239] on div "N Callback Scheduled [PERSON_NAME] [PERSON_NAME] - Senior Customer Development …" at bounding box center [322, 244] width 404 height 36
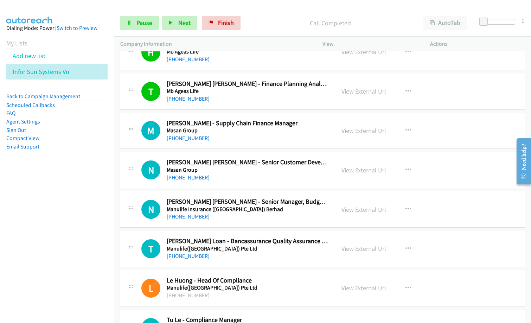
scroll to position [4567, 0]
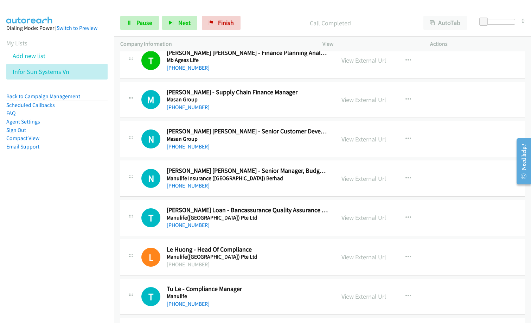
click at [71, 235] on nav "Dialing Mode: Power | Switch to Preview My Lists Add new list Infor Sun Systems…" at bounding box center [57, 175] width 114 height 323
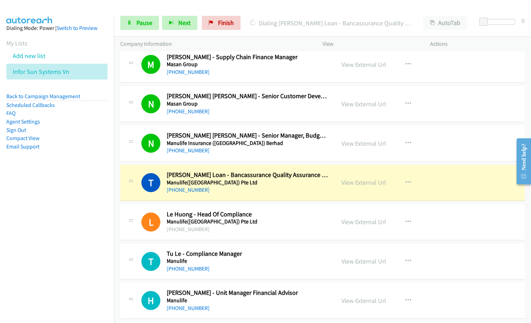
click at [245, 196] on div "T Callback Scheduled [PERSON_NAME] Loan - Bancassurance Quality Assurance And R…" at bounding box center [322, 182] width 404 height 36
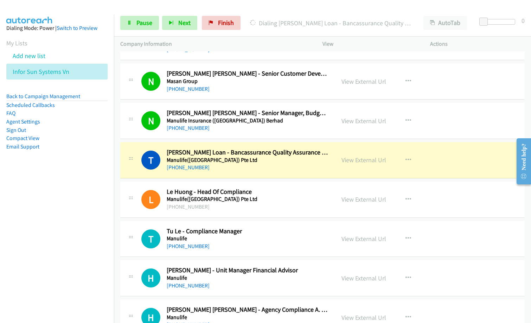
scroll to position [4638, 0]
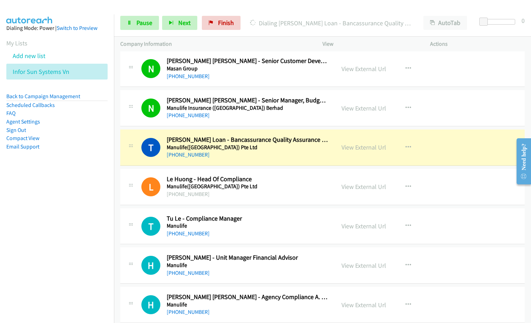
click at [272, 234] on div "[PHONE_NUMBER]" at bounding box center [248, 233] width 162 height 8
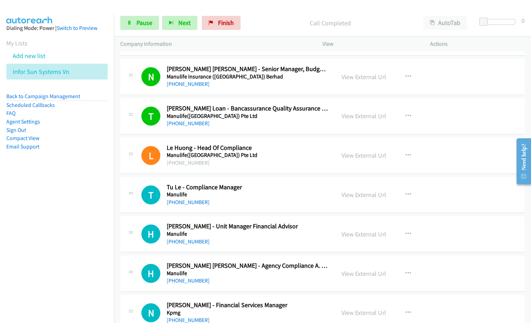
scroll to position [4708, 0]
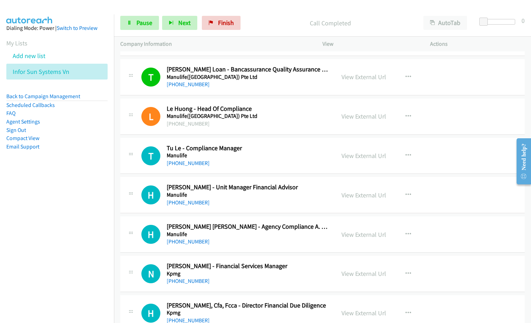
click at [253, 156] on h5 "Manulife" at bounding box center [248, 155] width 162 height 7
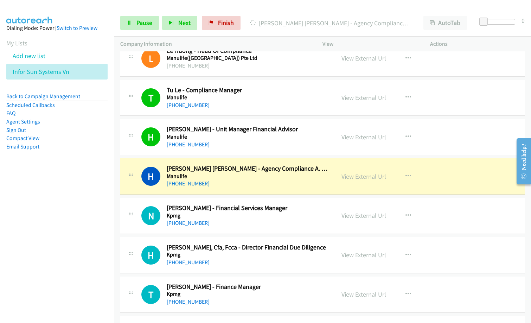
scroll to position [4778, 0]
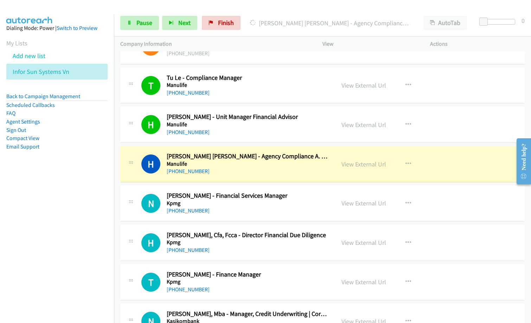
drag, startPoint x: 51, startPoint y: 237, endPoint x: 71, endPoint y: 235, distance: 20.5
click at [51, 237] on nav "Dialing Mode: Power | Switch to Preview My Lists Add new list Infor Sun Systems…" at bounding box center [57, 175] width 114 height 323
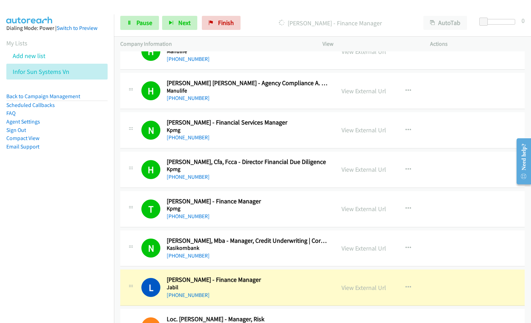
scroll to position [4883, 0]
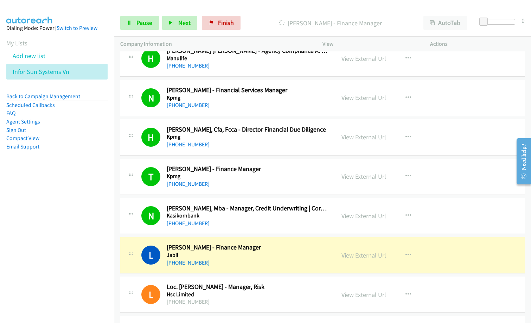
click at [68, 219] on nav "Dialing Mode: Power | Switch to Preview My Lists Add new list Infor Sun Systems…" at bounding box center [57, 175] width 114 height 323
click at [136, 19] on span "Pause" at bounding box center [144, 23] width 16 height 8
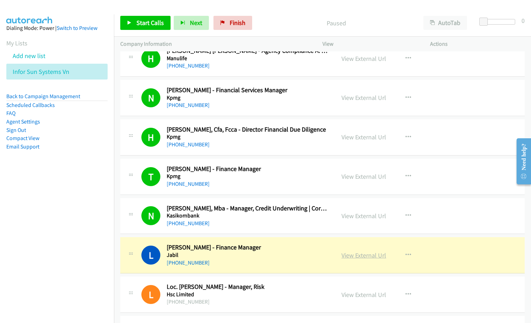
click at [352, 256] on link "View External Url" at bounding box center [363, 255] width 45 height 8
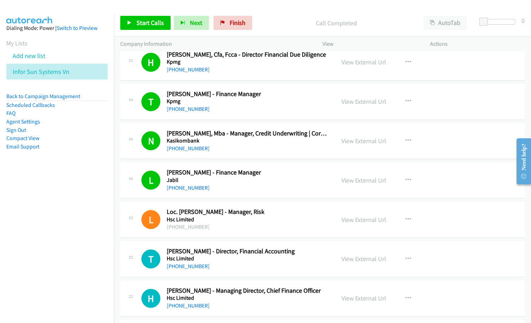
scroll to position [5024, 0]
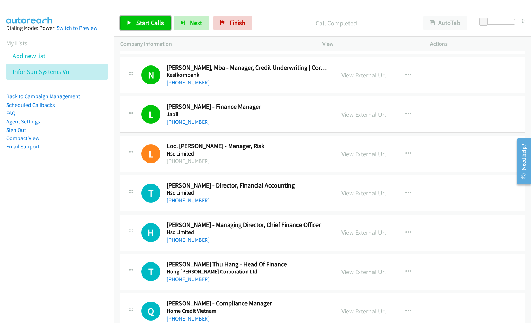
click at [145, 24] on span "Start Calls" at bounding box center [149, 23] width 27 height 8
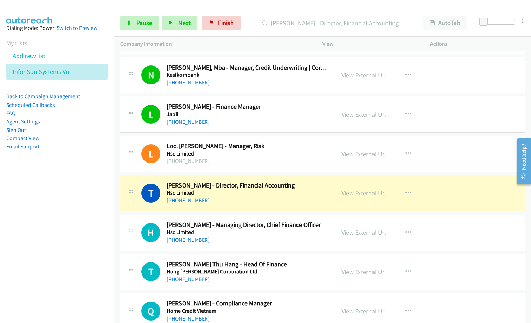
drag, startPoint x: 68, startPoint y: 205, endPoint x: 194, endPoint y: 150, distance: 137.0
click at [76, 204] on nav "Dialing Mode: Power | Switch to Preview My Lists Add new list Infor Sun Systems…" at bounding box center [57, 175] width 114 height 323
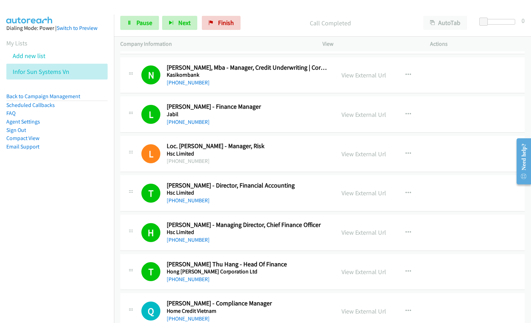
click at [309, 270] on h5 "Hong [PERSON_NAME] Corporation Ltd" at bounding box center [248, 271] width 162 height 7
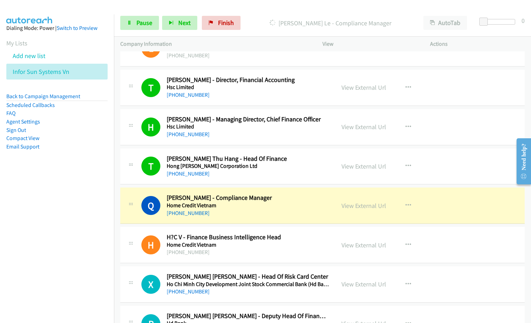
click at [266, 204] on h5 "Home Credit Vietnam" at bounding box center [248, 205] width 162 height 7
click at [373, 167] on link "View External Url" at bounding box center [363, 166] width 45 height 8
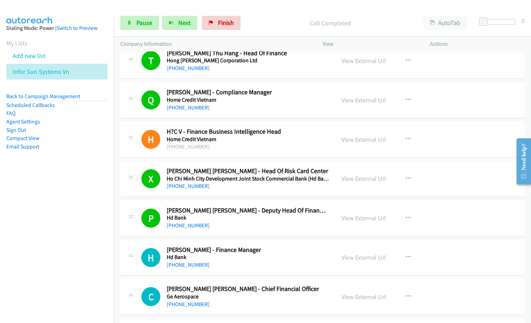
scroll to position [5270, 0]
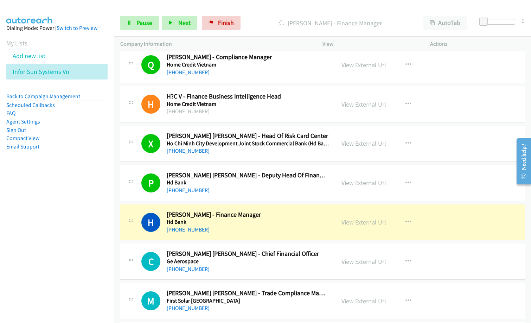
click at [277, 16] on div "[PERSON_NAME] - Finance Manager" at bounding box center [329, 23] width 173 height 14
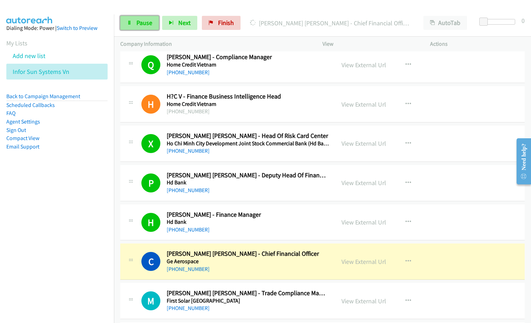
click at [137, 21] on span "Pause" at bounding box center [144, 23] width 16 height 8
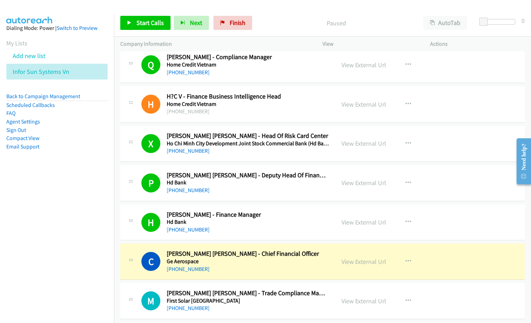
click at [338, 9] on div at bounding box center [262, 13] width 524 height 27
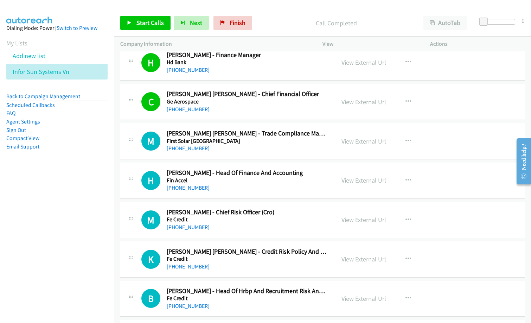
scroll to position [5446, 0]
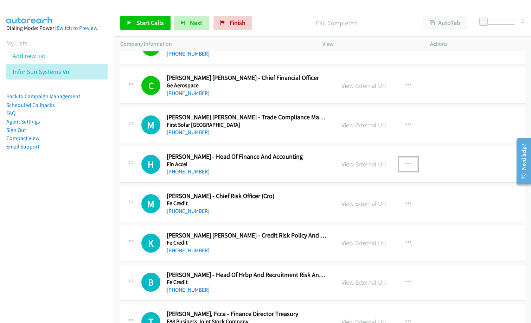
click at [401, 160] on button "button" at bounding box center [407, 164] width 19 height 14
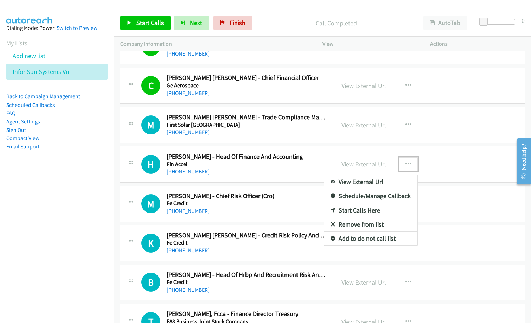
click at [353, 211] on link "Start Calls Here" at bounding box center [370, 210] width 93 height 14
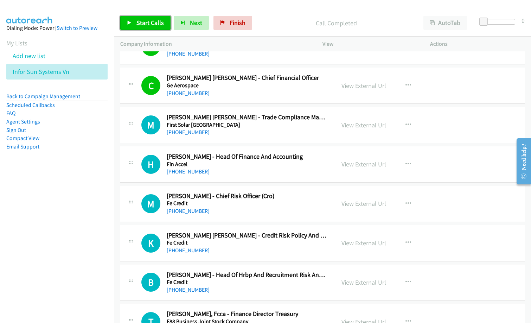
click at [143, 24] on span "Start Calls" at bounding box center [149, 23] width 27 height 8
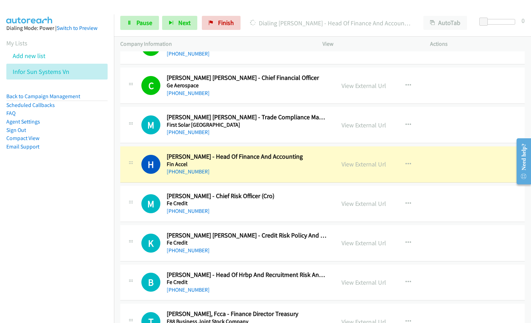
click at [92, 165] on aside "Dialing Mode: Power | Switch to Preview My Lists Add new list Infor Sun Systems…" at bounding box center [57, 98] width 114 height 168
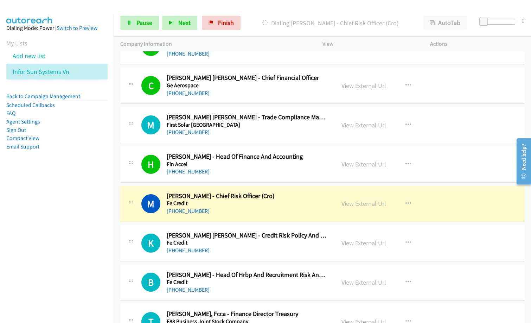
click at [15, 257] on nav "Dialing Mode: Power | Switch to Preview My Lists Add new list Infor Sun Systems…" at bounding box center [57, 175] width 114 height 323
click at [358, 204] on link "View External Url" at bounding box center [363, 203] width 45 height 8
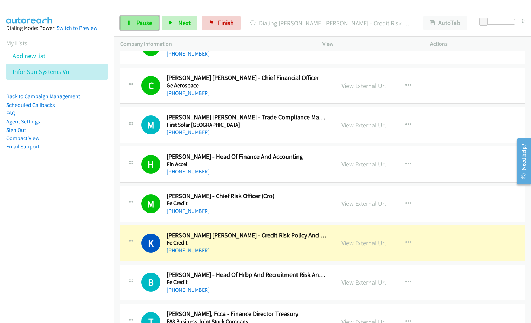
click at [145, 25] on span "Pause" at bounding box center [144, 23] width 16 height 8
drag, startPoint x: 145, startPoint y: 25, endPoint x: 303, endPoint y: 0, distance: 160.1
click at [145, 25] on span "Pause" at bounding box center [144, 23] width 16 height 8
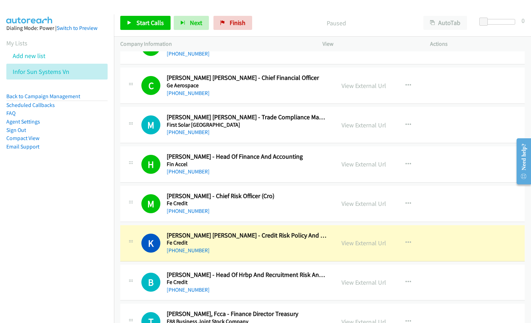
click at [265, 27] on p "Paused" at bounding box center [335, 22] width 149 height 9
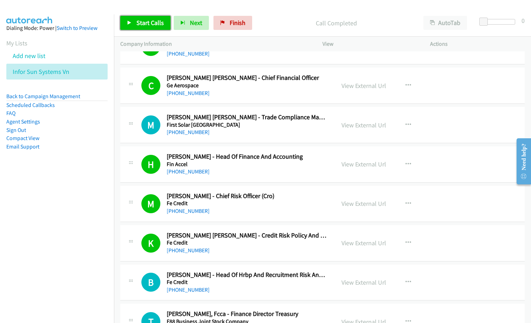
click at [154, 18] on link "Start Calls" at bounding box center [145, 23] width 50 height 14
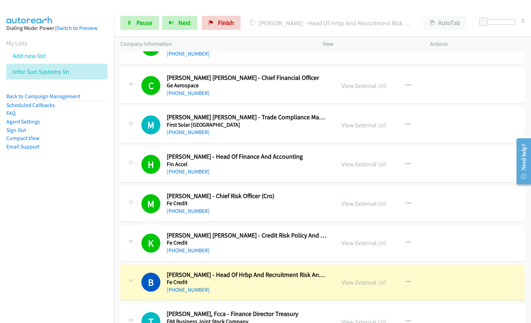
drag, startPoint x: 84, startPoint y: 198, endPoint x: 114, endPoint y: 199, distance: 29.9
click at [84, 198] on nav "Dialing Mode: Power | Switch to Preview My Lists Add new list Infor Sun Systems…" at bounding box center [57, 175] width 114 height 323
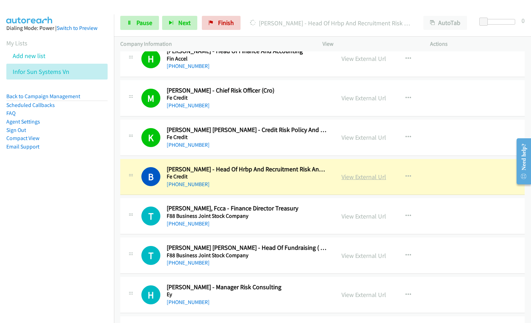
click at [367, 177] on link "View External Url" at bounding box center [363, 177] width 45 height 8
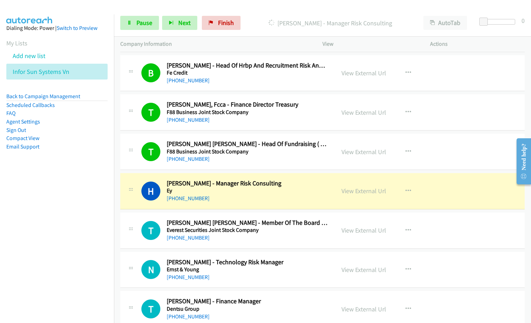
scroll to position [5656, 0]
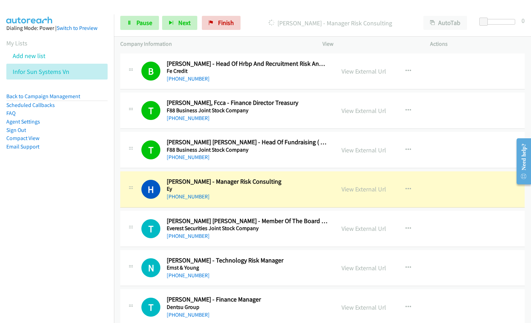
drag, startPoint x: 242, startPoint y: 201, endPoint x: 265, endPoint y: 200, distance: 22.5
click at [242, 201] on div "H Callback Scheduled [PERSON_NAME] - Manager Risk Consulting Ey Asia/Ho_Chi_Min…" at bounding box center [322, 189] width 404 height 36
click at [360, 189] on link "View External Url" at bounding box center [363, 189] width 45 height 8
click at [143, 24] on span "Pause" at bounding box center [144, 23] width 16 height 8
